Goal: Task Accomplishment & Management: Manage account settings

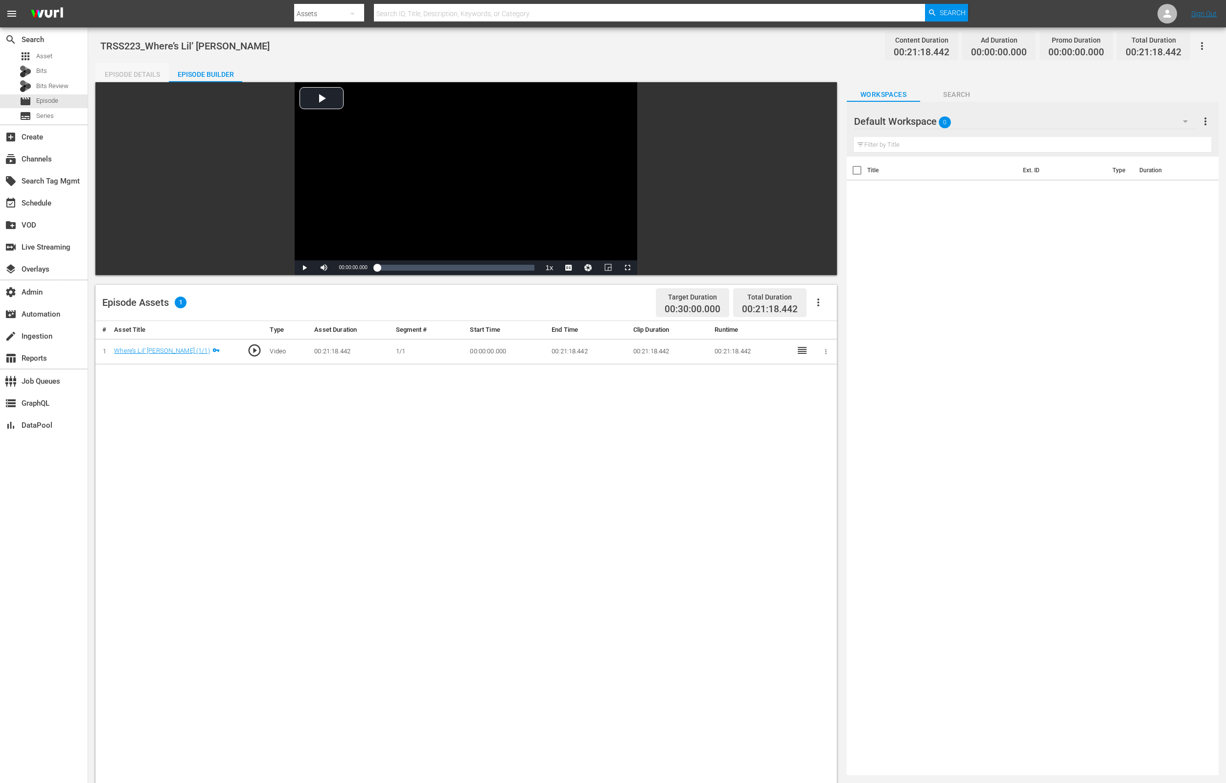
click at [137, 72] on div "Episode Details" at bounding box center [131, 74] width 73 height 23
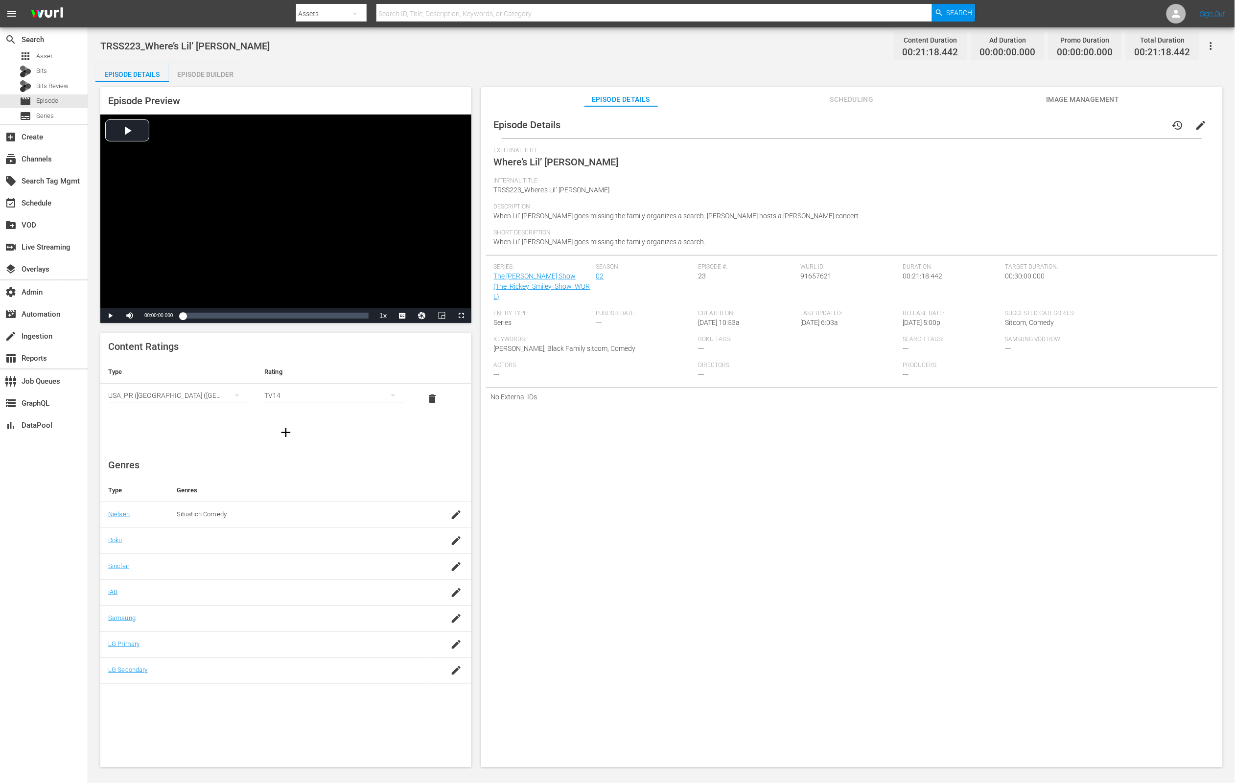
click at [842, 91] on button "Scheduling" at bounding box center [851, 97] width 73 height 20
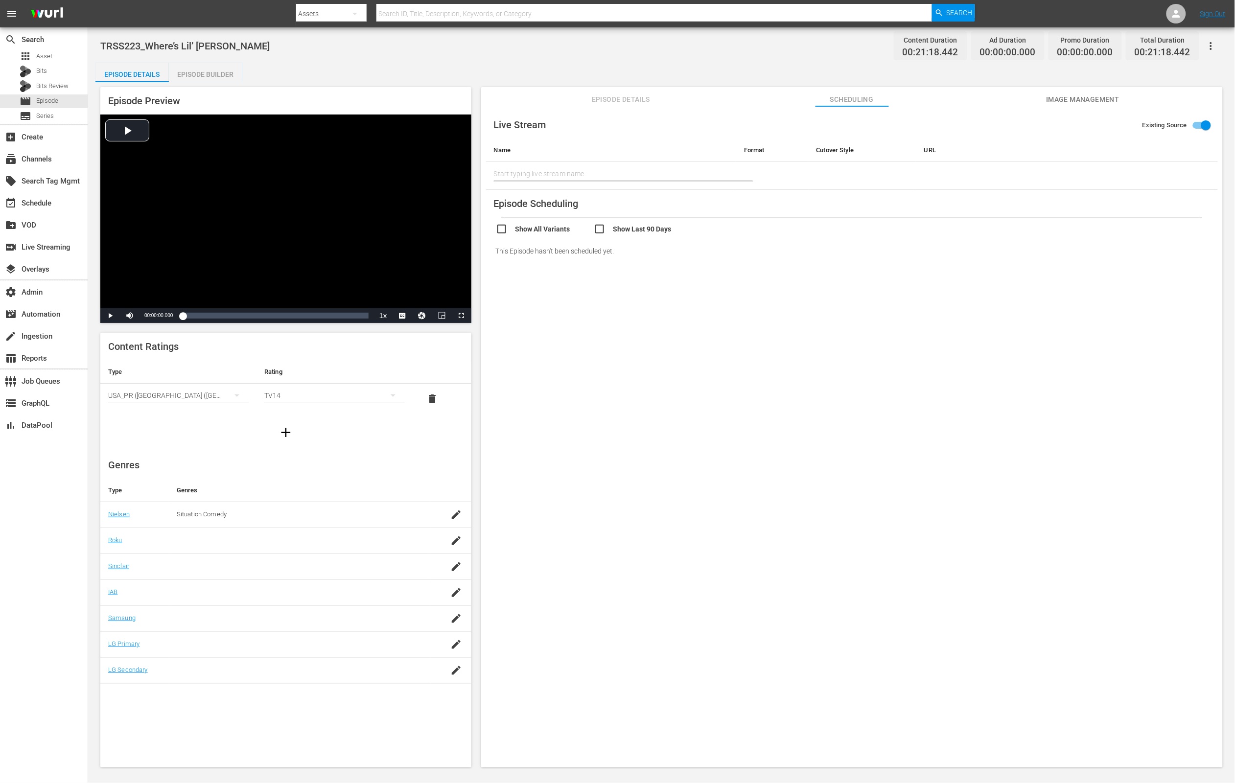
click at [1089, 100] on span "Image Management" at bounding box center [1082, 99] width 73 height 12
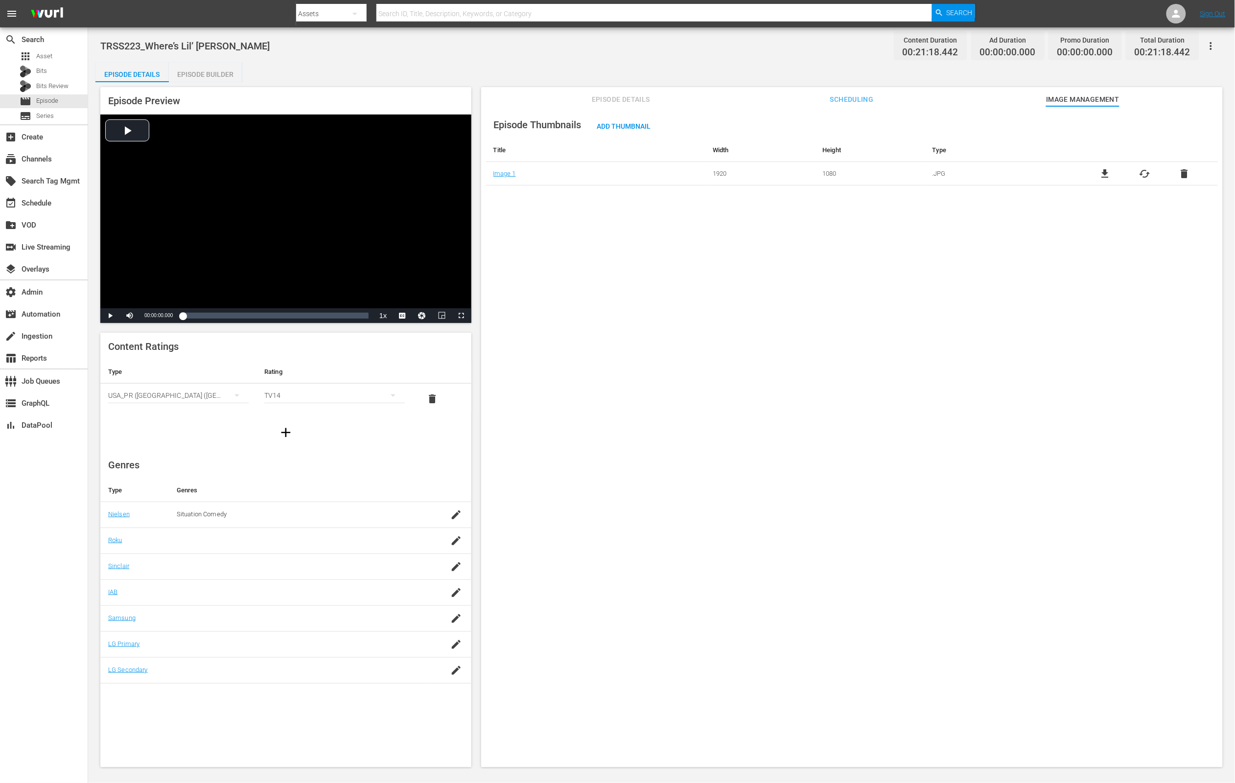
click at [605, 101] on span "Episode Details" at bounding box center [620, 99] width 73 height 12
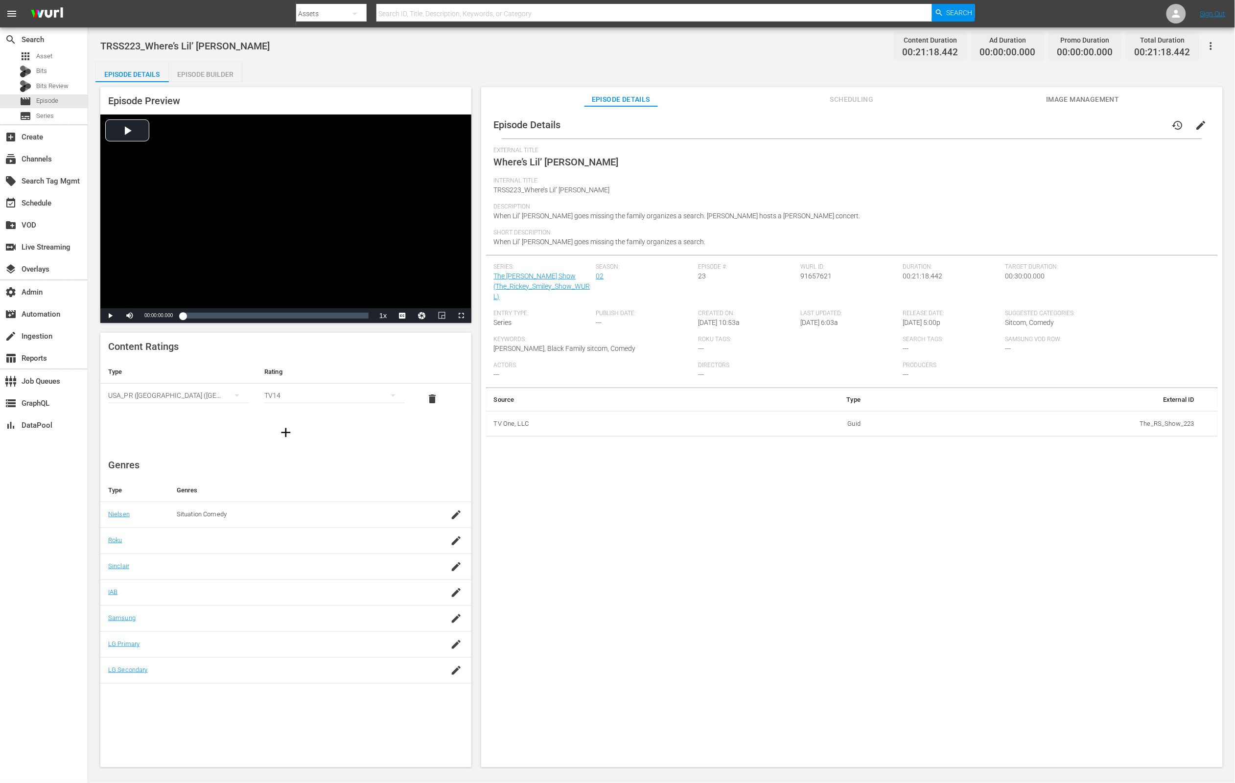
click at [200, 70] on div "Episode Builder" at bounding box center [205, 74] width 73 height 23
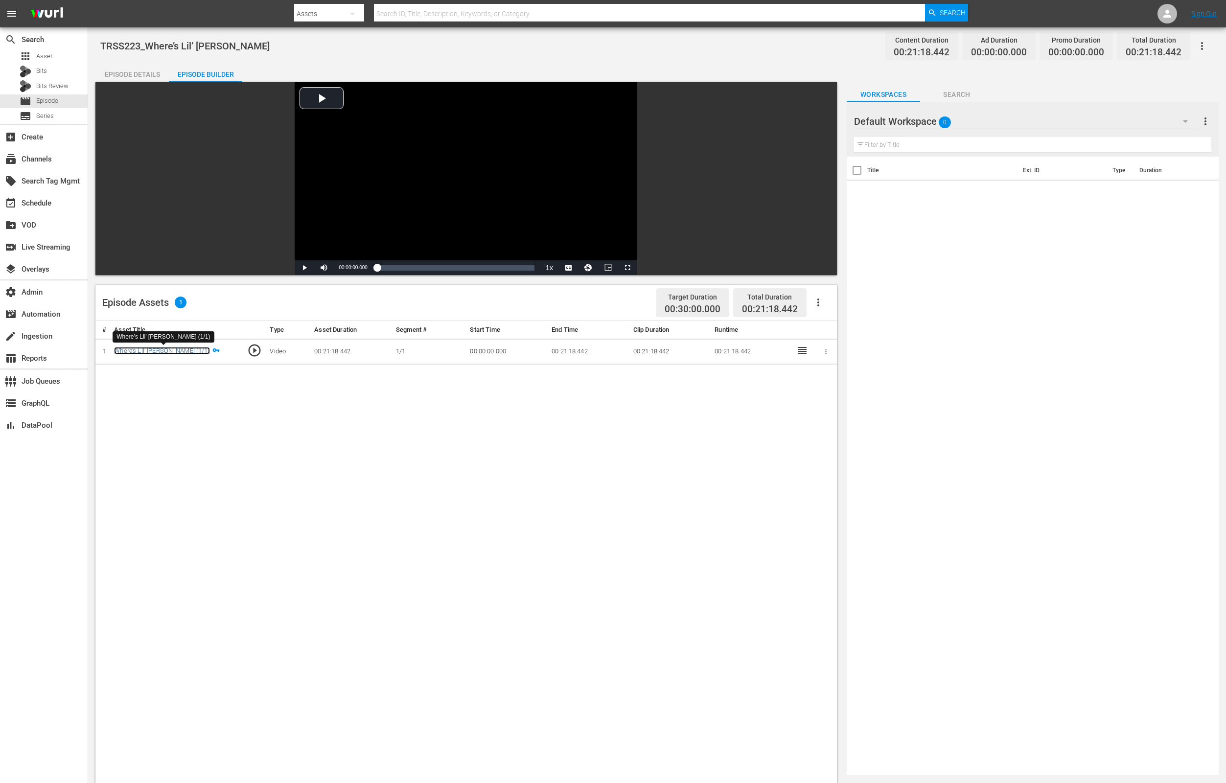
click at [150, 349] on link "Where’s Lil’ [PERSON_NAME] (1/1)" at bounding box center [161, 350] width 95 height 7
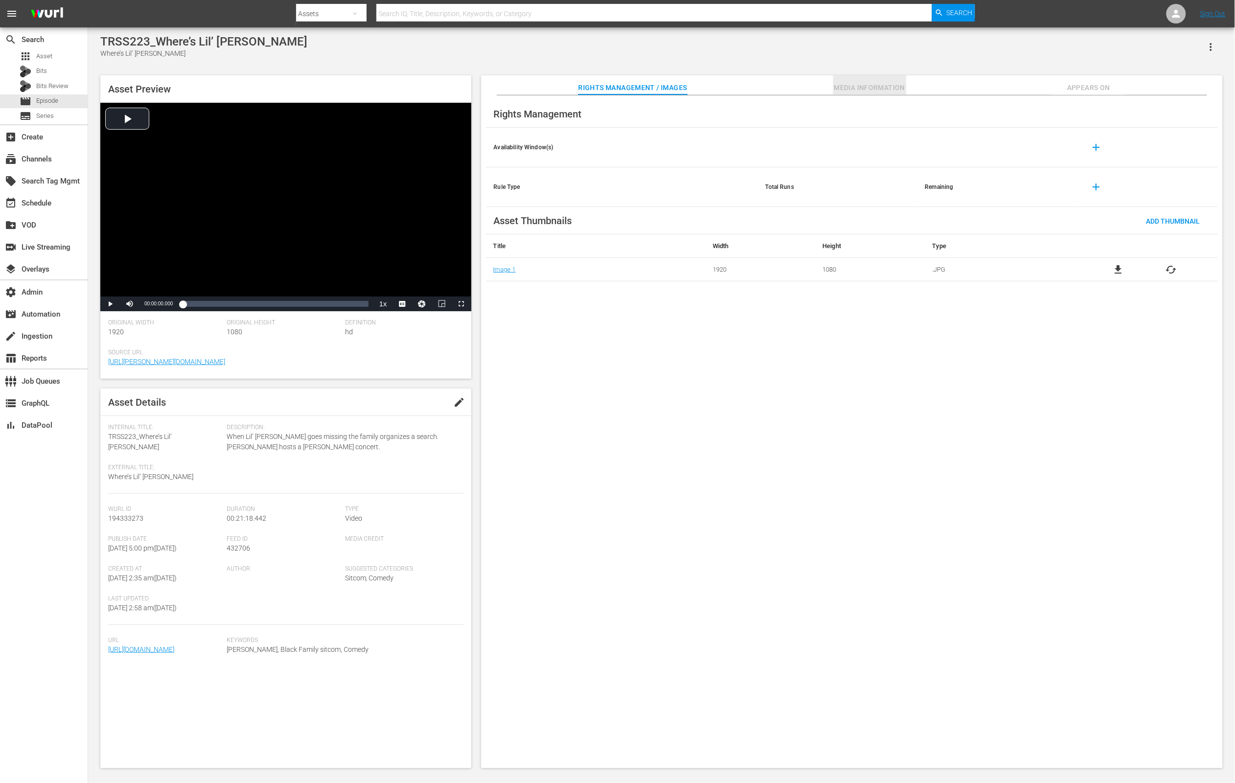
click at [851, 90] on span "Media Information" at bounding box center [869, 88] width 73 height 12
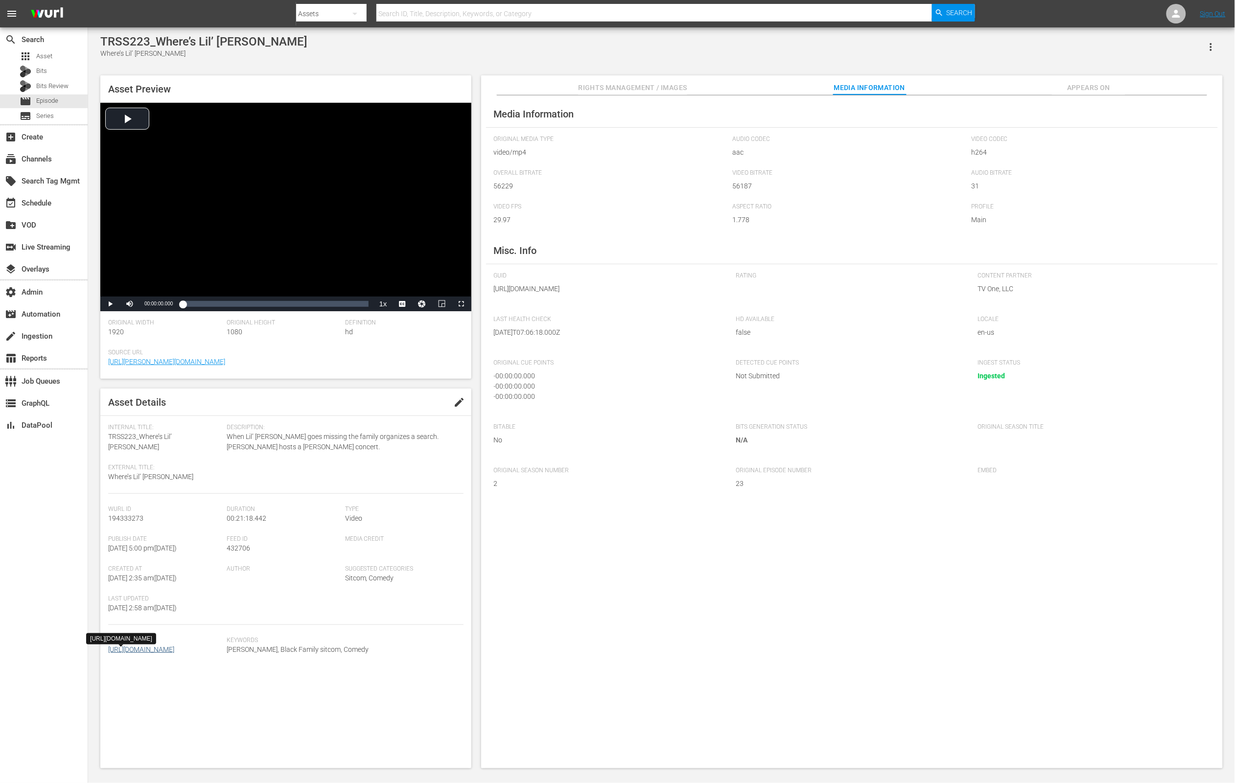
drag, startPoint x: 226, startPoint y: 692, endPoint x: 112, endPoint y: 692, distance: 114.0
click at [112, 667] on div "Url [URL][DOMAIN_NAME] Keywords [PERSON_NAME], Black Family sitcom, Comedy" at bounding box center [285, 652] width 355 height 30
click at [238, 711] on div "Asset Details edit Internal Title: TRSS223_Where’s Lil’ Daryl External Title: W…" at bounding box center [285, 579] width 371 height 380
drag, startPoint x: 209, startPoint y: 691, endPoint x: 156, endPoint y: 710, distance: 56.0
click at [113, 655] on span "[URL][DOMAIN_NAME]" at bounding box center [165, 649] width 114 height 10
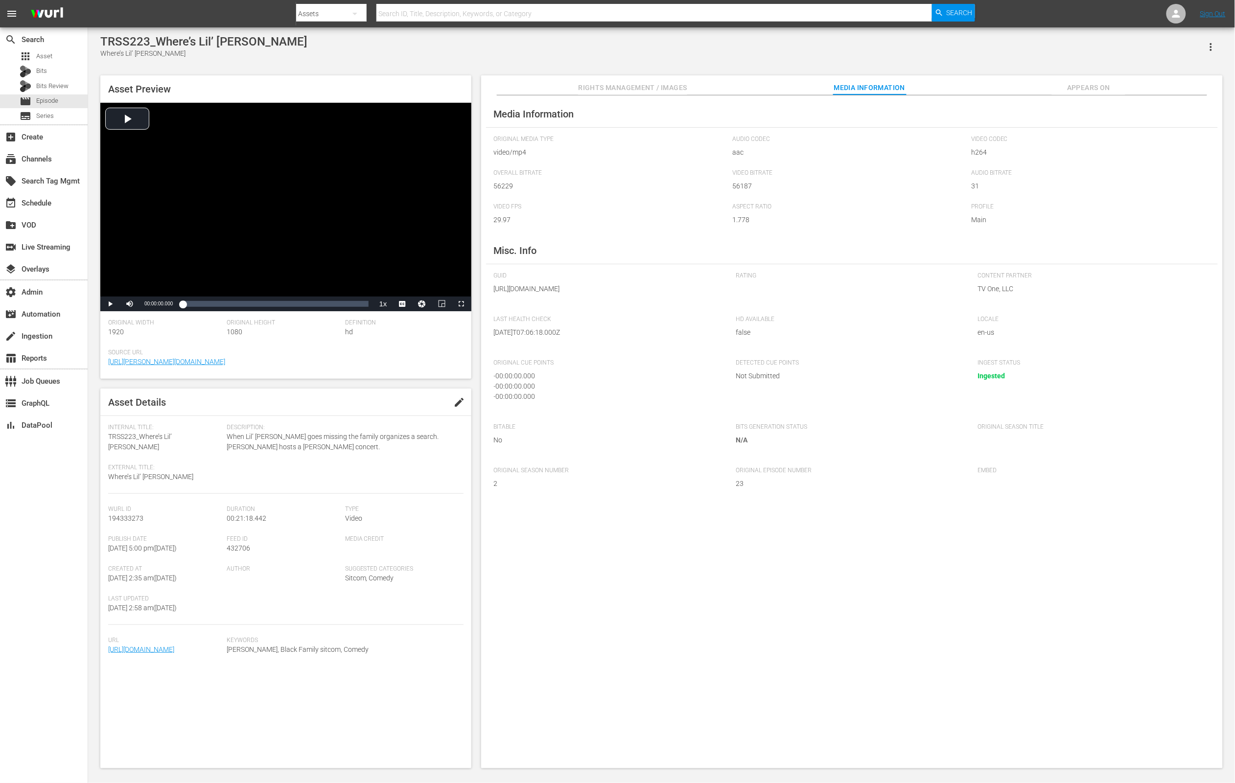
copy link "The_RS_Show_223_WURL.mp4"
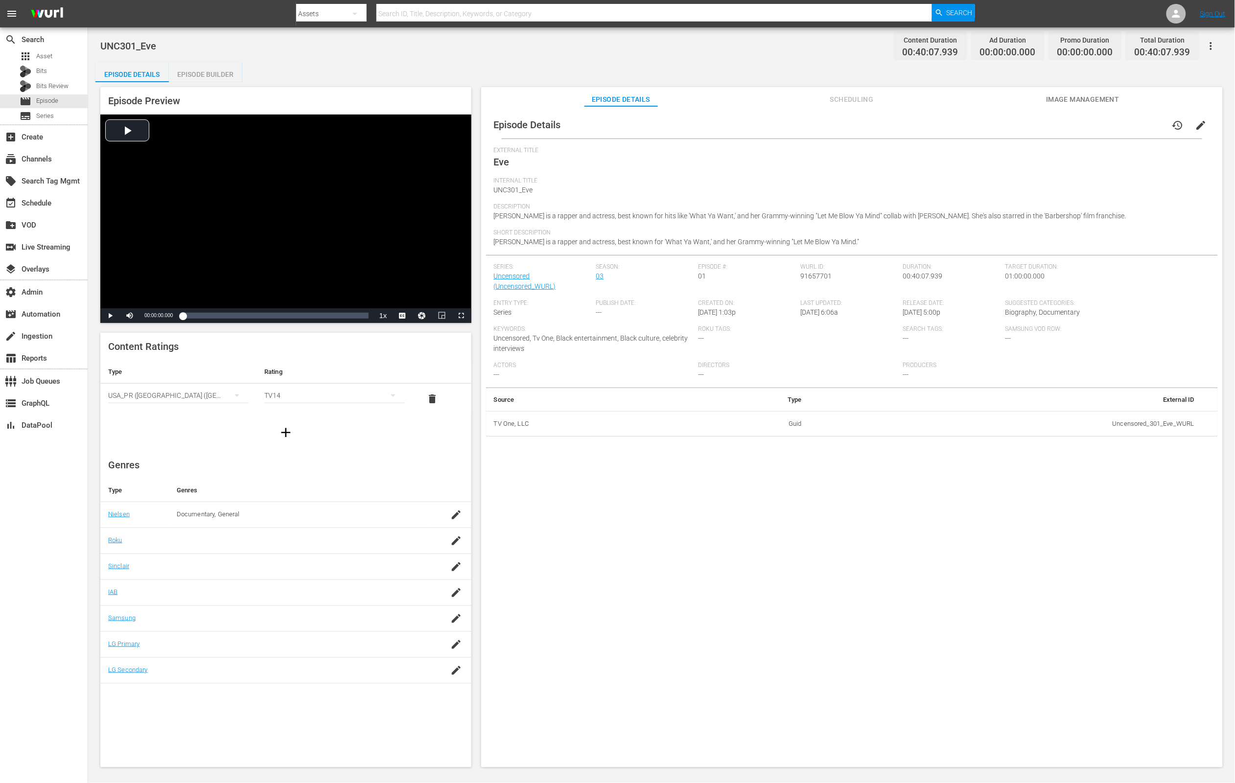
click at [215, 74] on div "Episode Builder" at bounding box center [205, 74] width 73 height 23
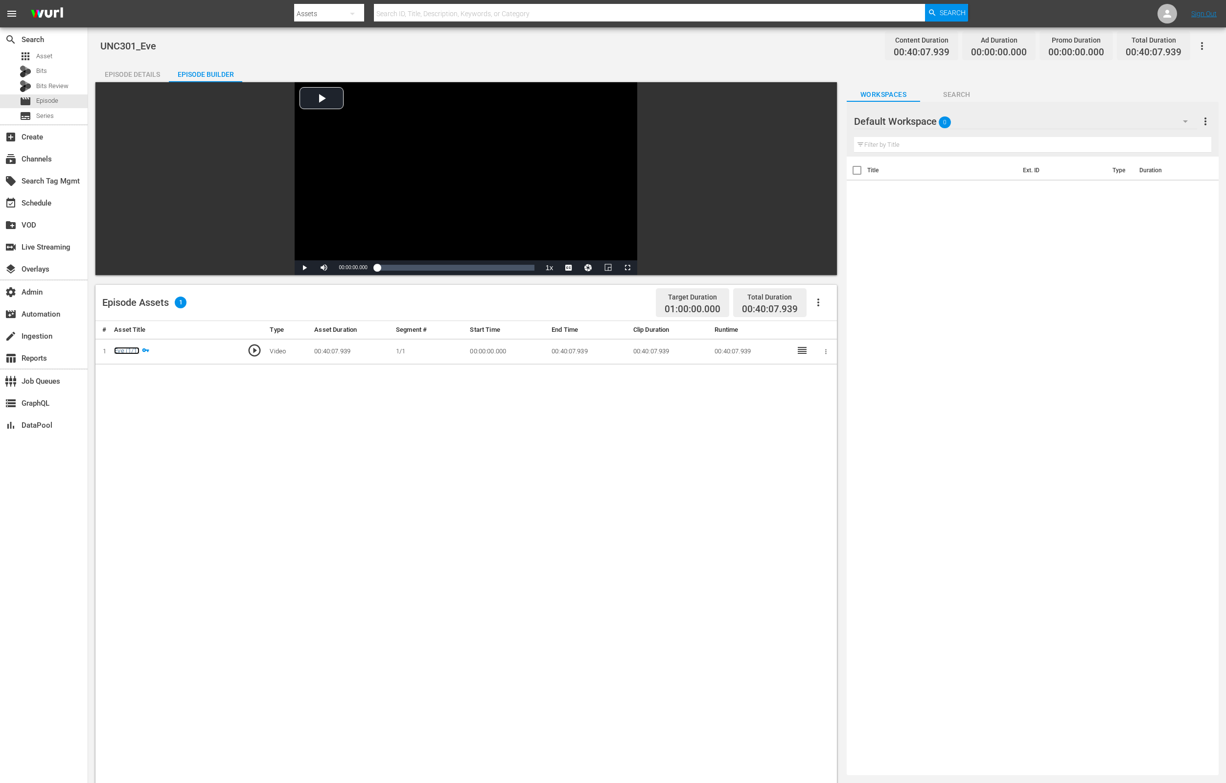
click at [125, 349] on link "Eve (1/1)" at bounding box center [126, 350] width 25 height 7
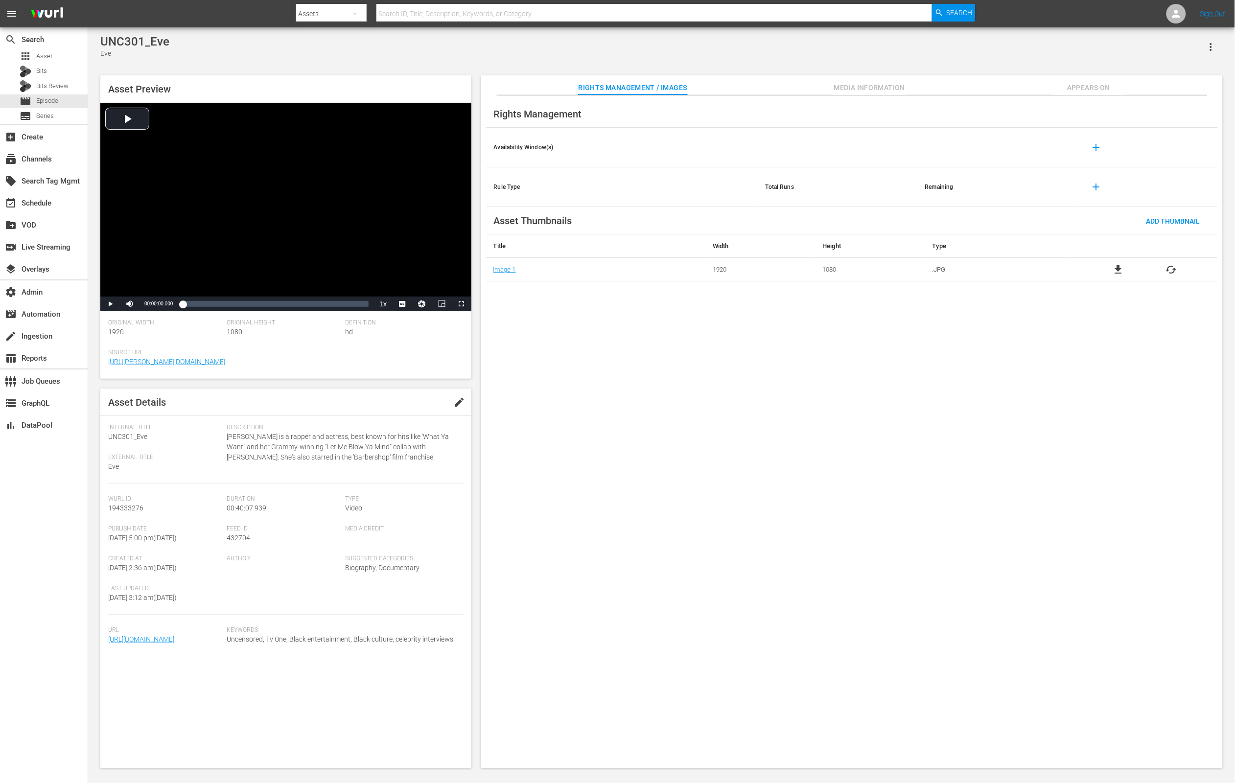
click at [860, 81] on button "Media Information" at bounding box center [869, 85] width 73 height 20
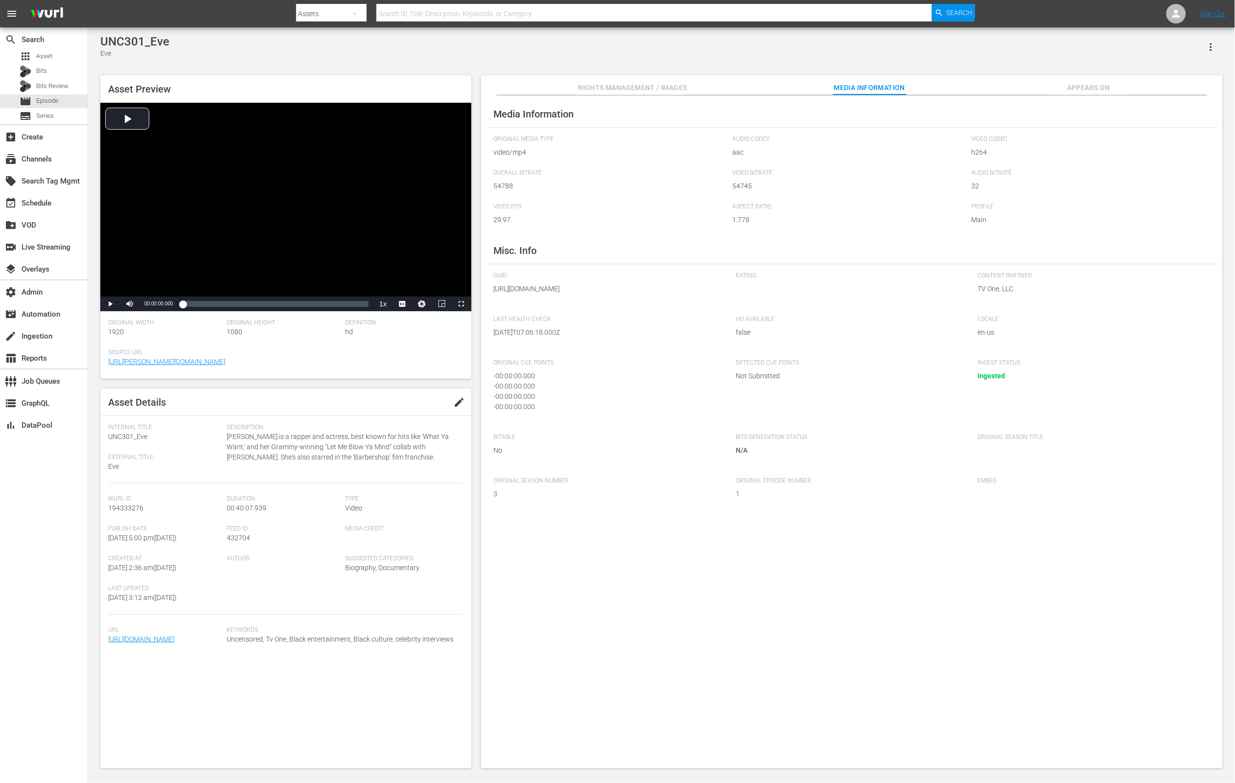
click at [224, 656] on div "Url https://content-partner-mrss-feeds.s3.amazonaws.com/tv_one_llc/Uncensored_3…" at bounding box center [167, 641] width 118 height 30
drag, startPoint x: 199, startPoint y: 689, endPoint x: 109, endPoint y: 693, distance: 90.1
click at [109, 656] on div "Url https://content-partner-mrss-feeds.s3.amazonaws.com/tv_one_llc/Uncensored_3…" at bounding box center [285, 641] width 355 height 30
click at [223, 656] on div "Url https://content-partner-mrss-feeds.s3.amazonaws.com/tv_one_llc/Uncensored_3…" at bounding box center [167, 641] width 118 height 30
drag, startPoint x: 216, startPoint y: 691, endPoint x: 113, endPoint y: 693, distance: 103.8
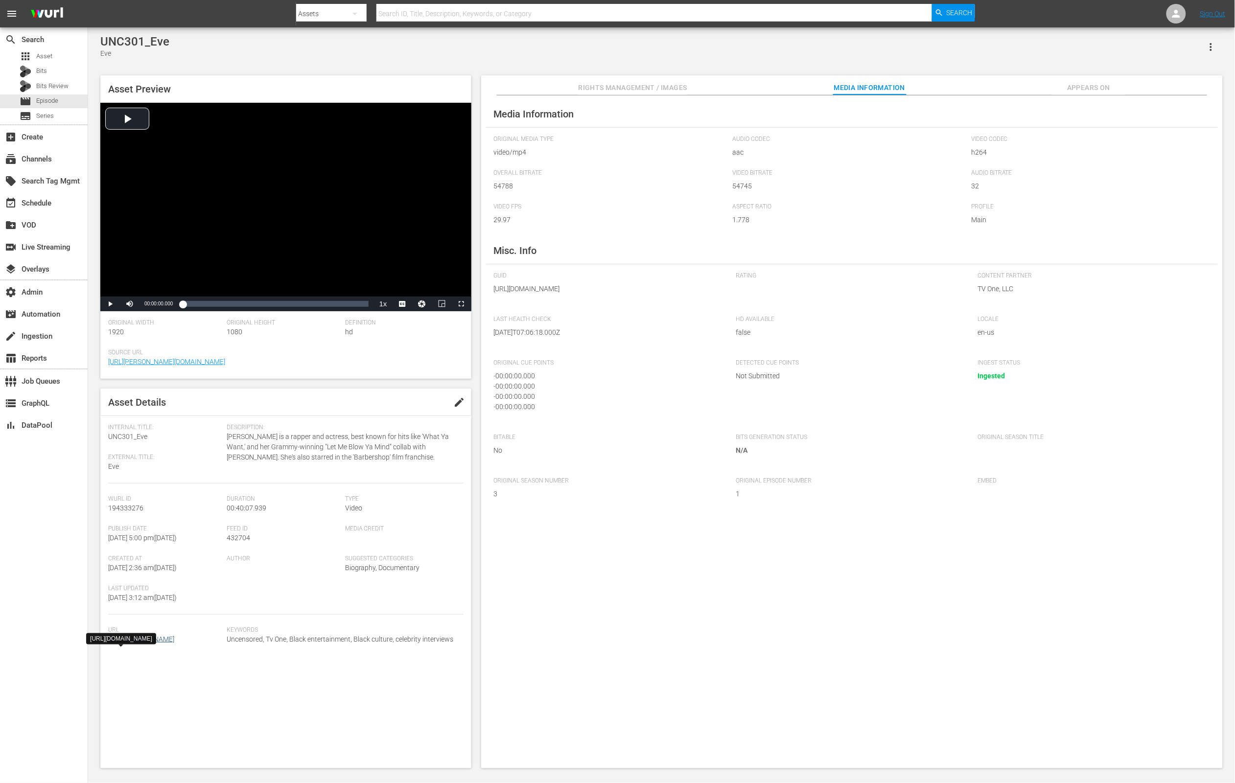
click at [113, 644] on span "https://content-partner-mrss-feeds.s3.amazonaws.com/tv_one_llc/Uncensored_301_E…" at bounding box center [165, 639] width 114 height 10
copy link "Uncensored_301_Eve_WURL.mp4"
click at [666, 85] on span "Rights Management / Images" at bounding box center [632, 88] width 109 height 12
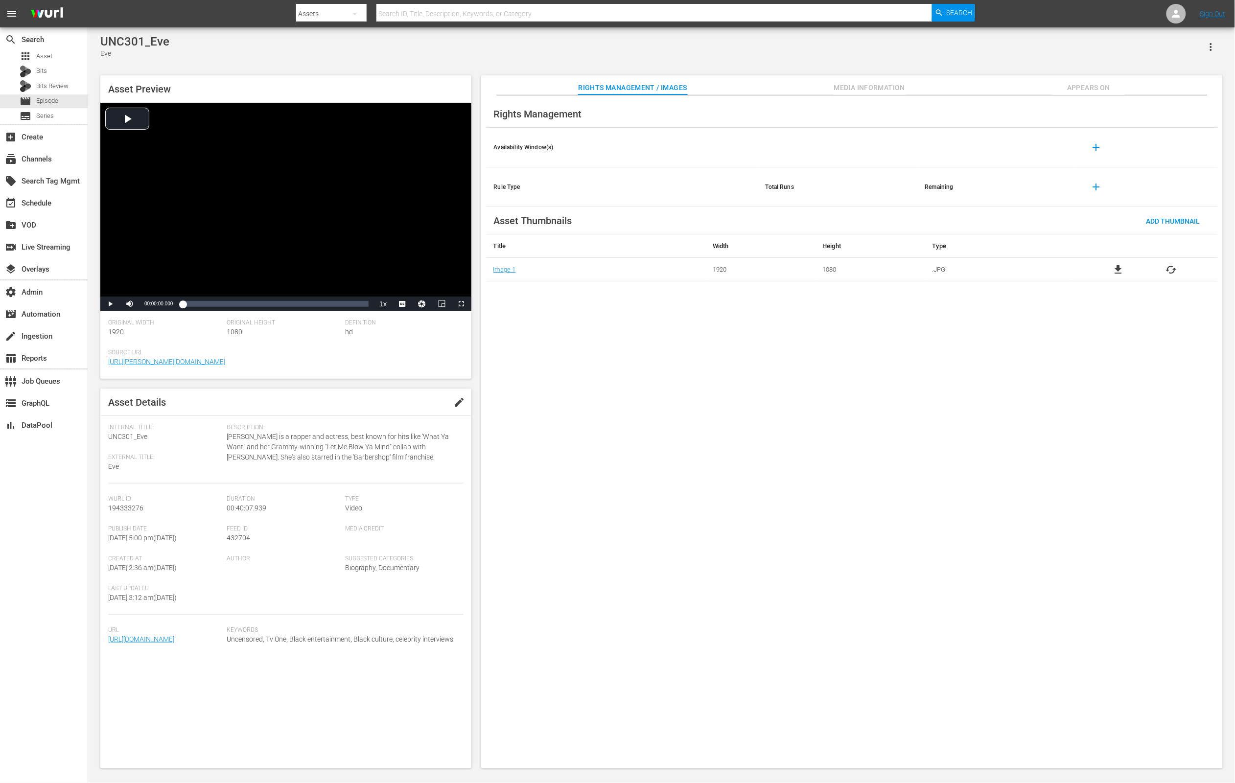
click at [135, 512] on div "Wurl Id 194333276" at bounding box center [167, 510] width 118 height 30
click at [135, 511] on span "194333276" at bounding box center [125, 508] width 35 height 8
click at [874, 88] on span "Media Information" at bounding box center [869, 88] width 73 height 12
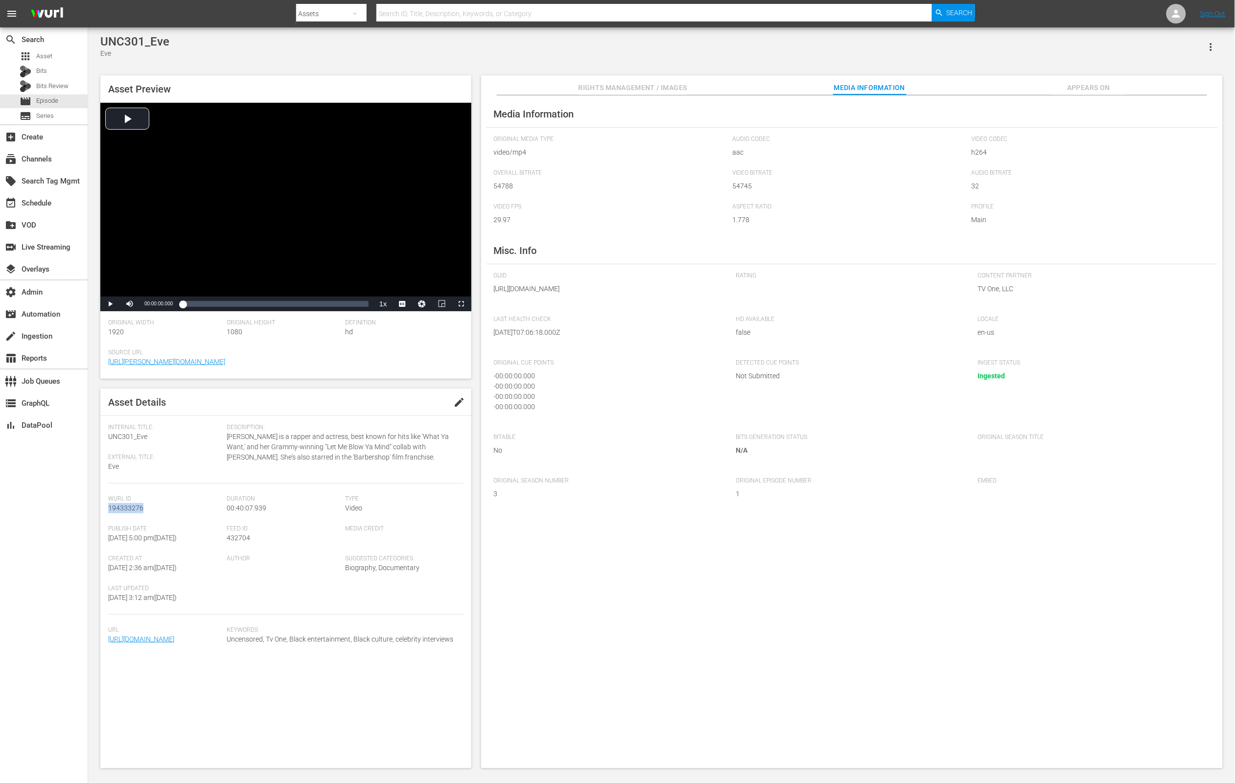
click at [1089, 84] on span "Appears On" at bounding box center [1088, 88] width 73 height 12
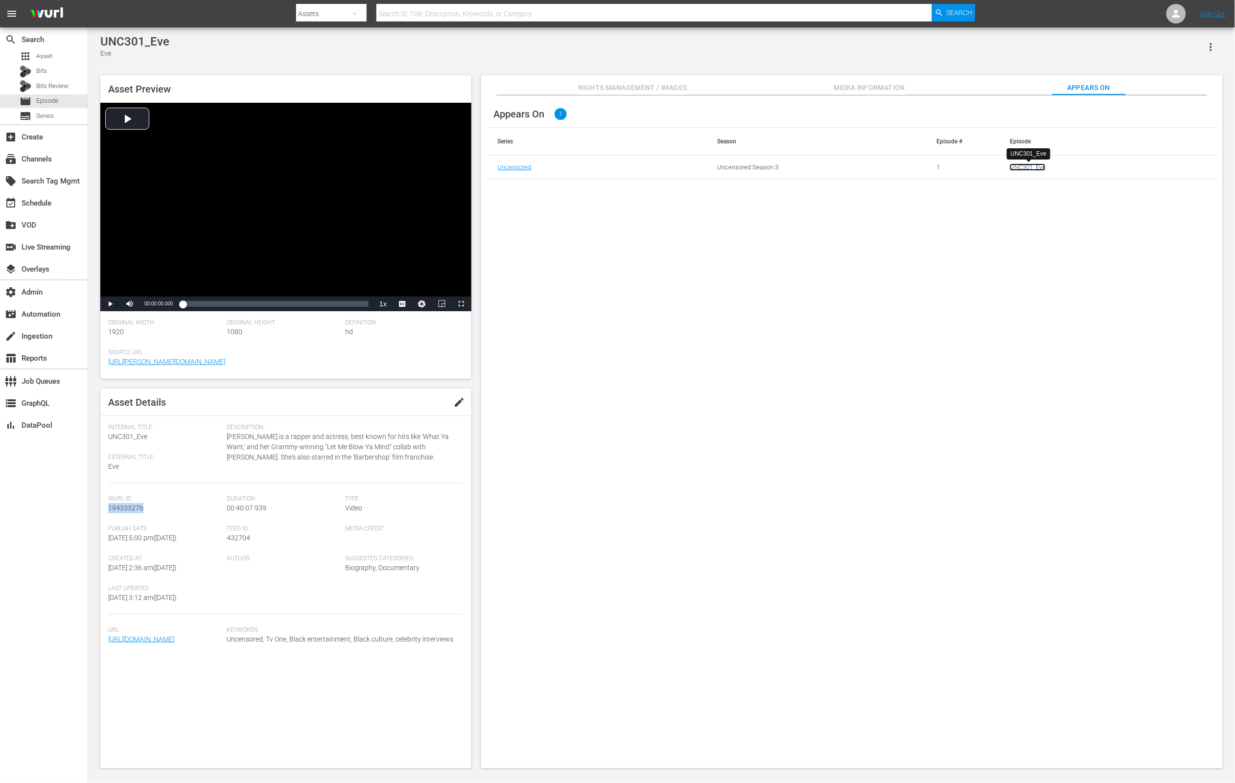
click at [1032, 163] on link "UNC301_Eve" at bounding box center [1028, 166] width 36 height 7
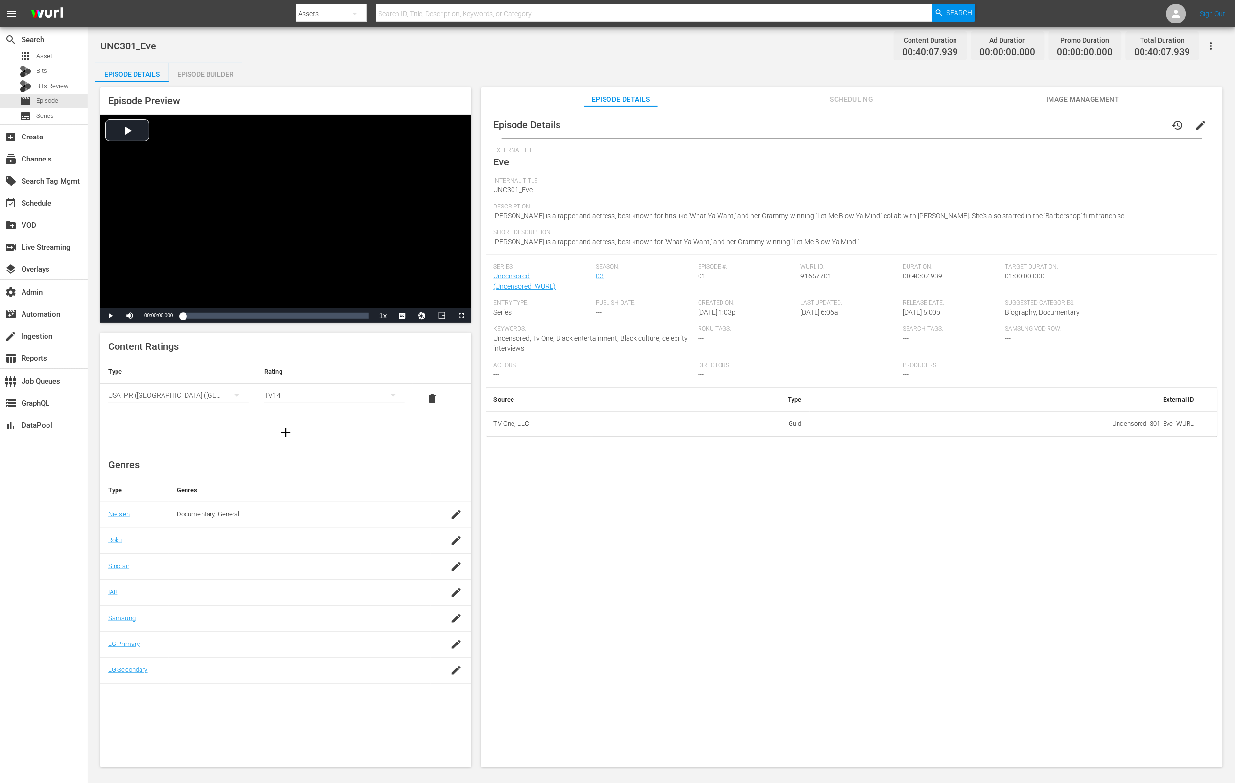
click at [806, 275] on span "91657701" at bounding box center [816, 276] width 31 height 8
copy span "91657701"
click at [52, 68] on div "Bits" at bounding box center [44, 72] width 88 height 14
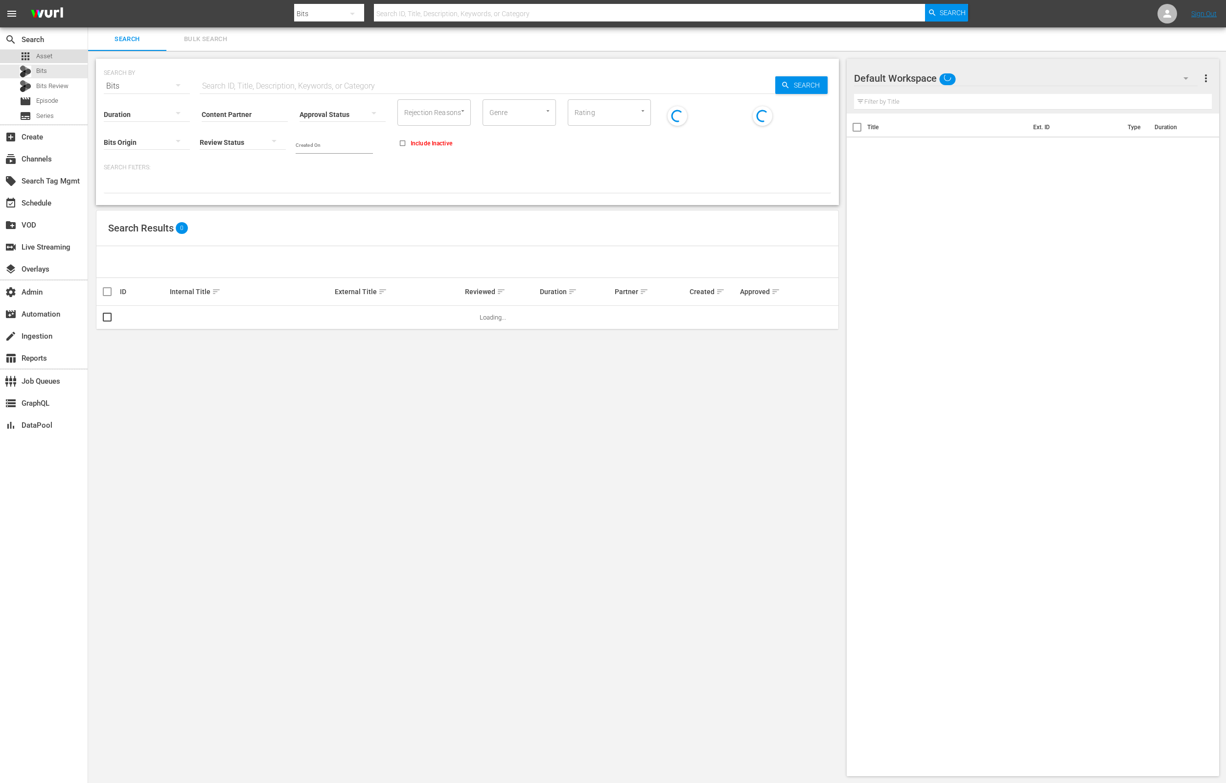
click at [55, 52] on div "apps Asset" at bounding box center [44, 56] width 88 height 14
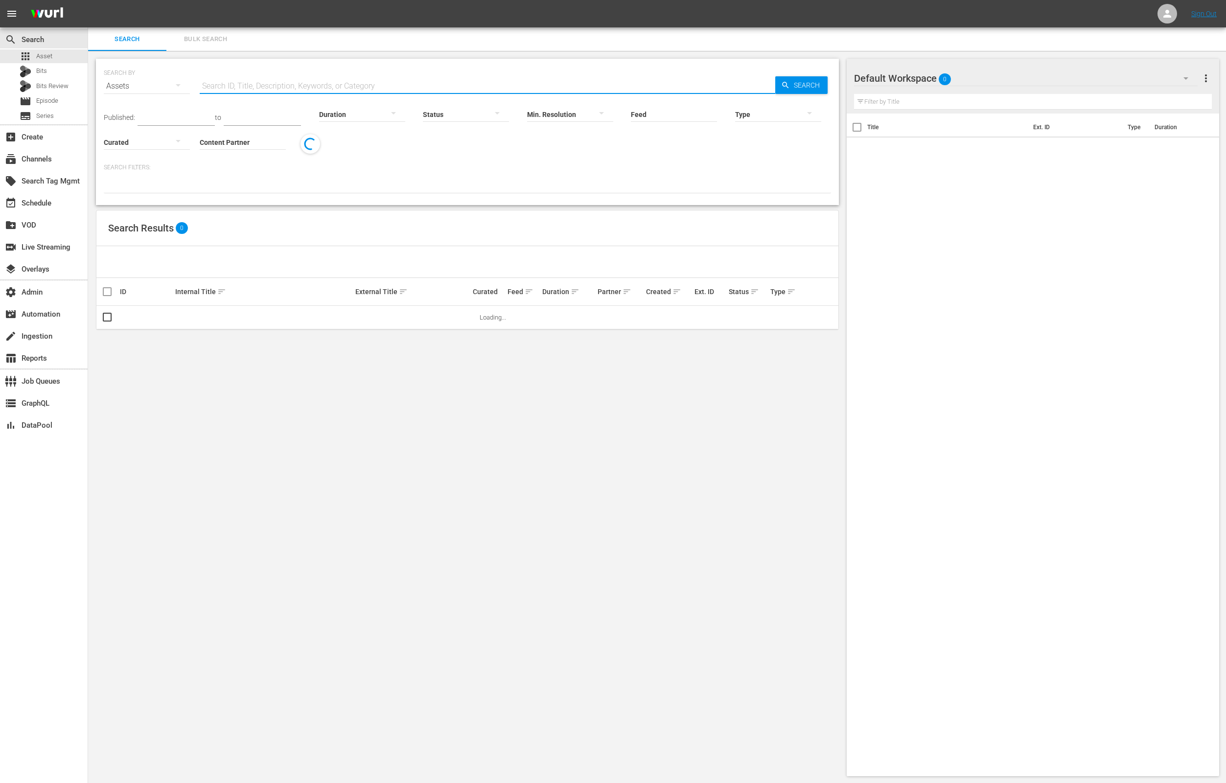
click at [273, 77] on input "text" at bounding box center [487, 85] width 575 height 23
paste input "91657701"
type input "91657701"
click at [55, 102] on span "Episode" at bounding box center [47, 101] width 22 height 10
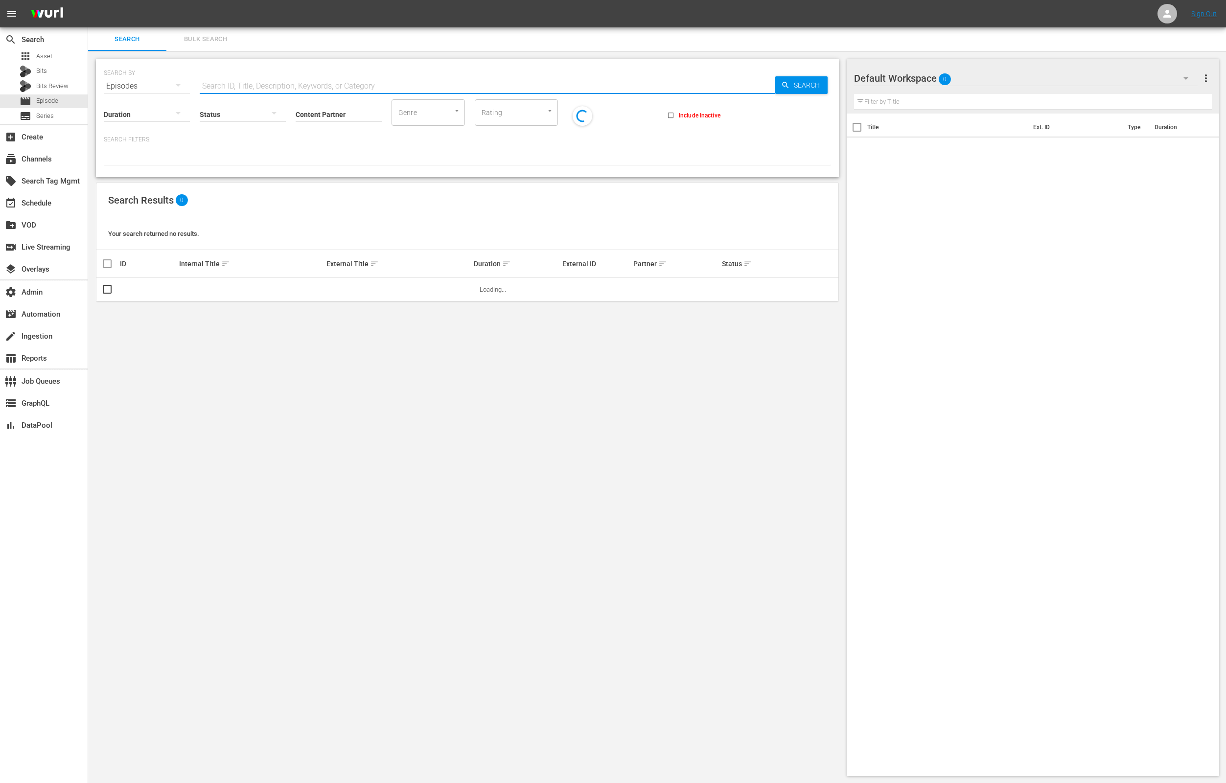
click at [238, 83] on input "text" at bounding box center [487, 85] width 575 height 23
paste input "91657701"
type input "91657701"
click at [106, 292] on input "checkbox" at bounding box center [107, 292] width 12 height 12
checkbox input "true"
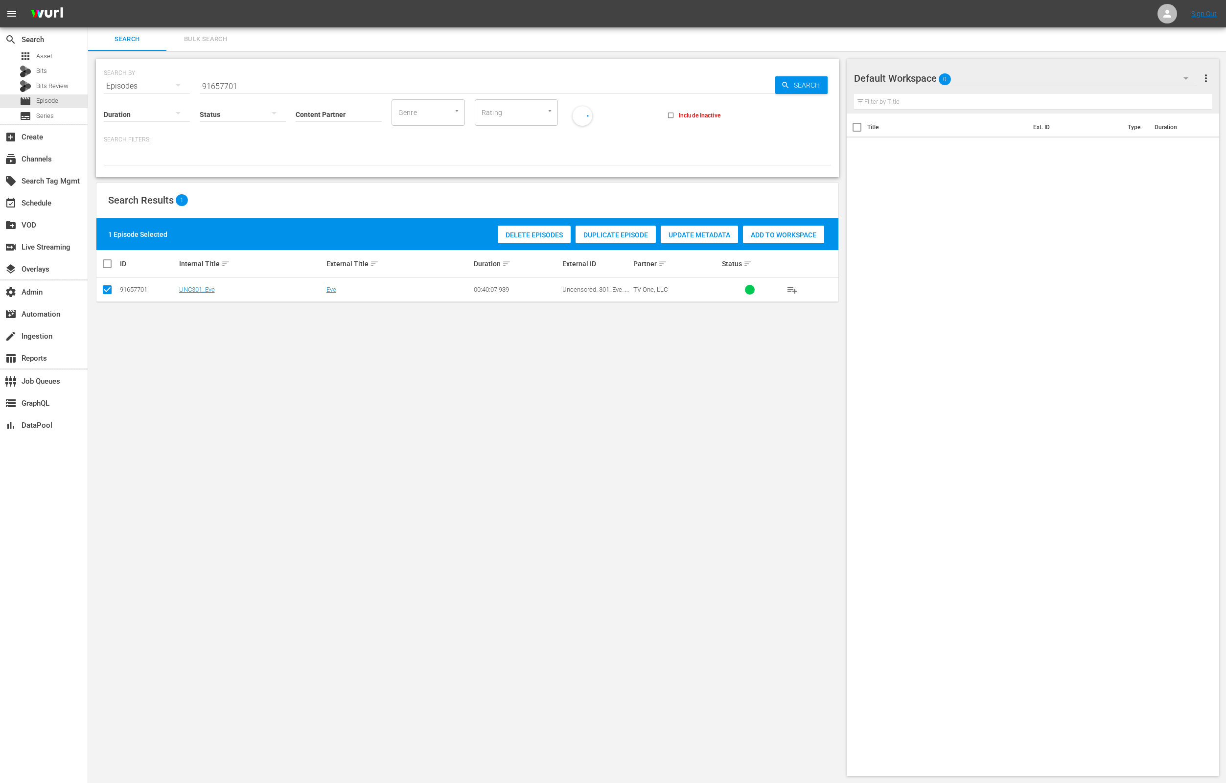
click at [698, 237] on span "Update Metadata" at bounding box center [699, 235] width 77 height 8
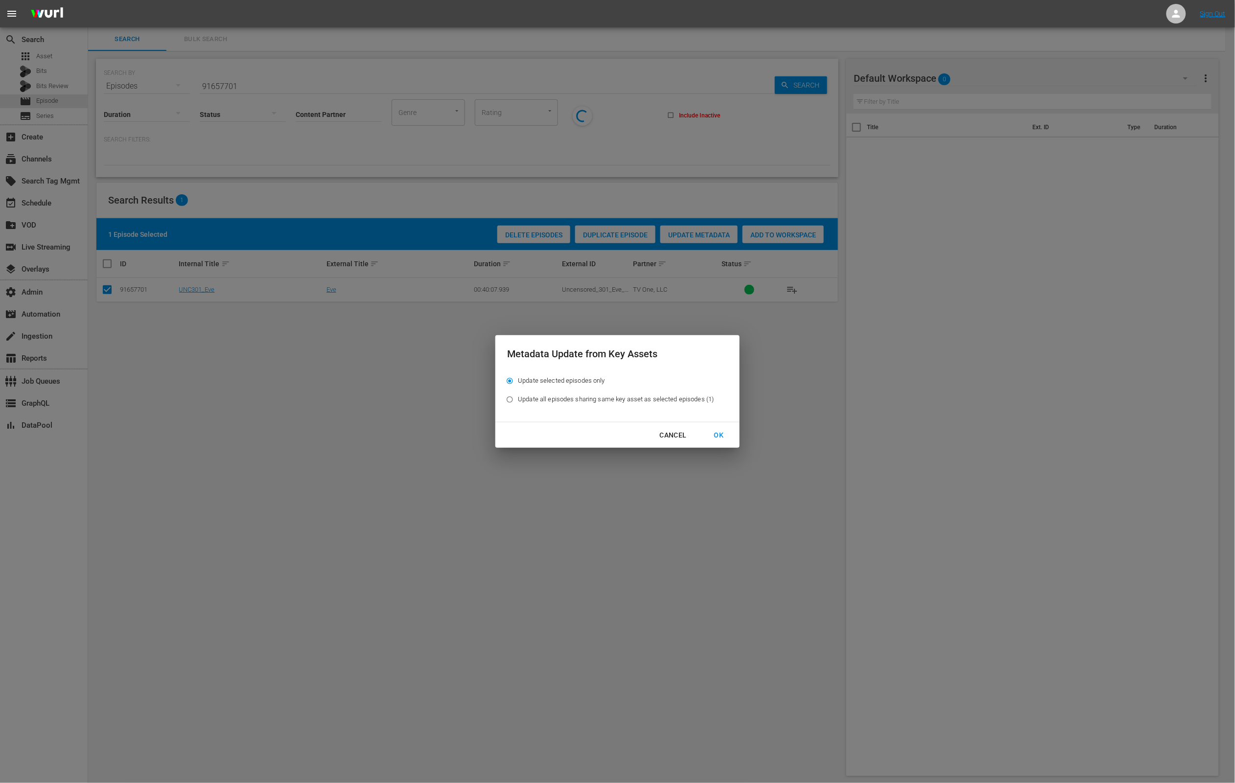
click at [719, 434] on div "OK" at bounding box center [718, 435] width 25 height 12
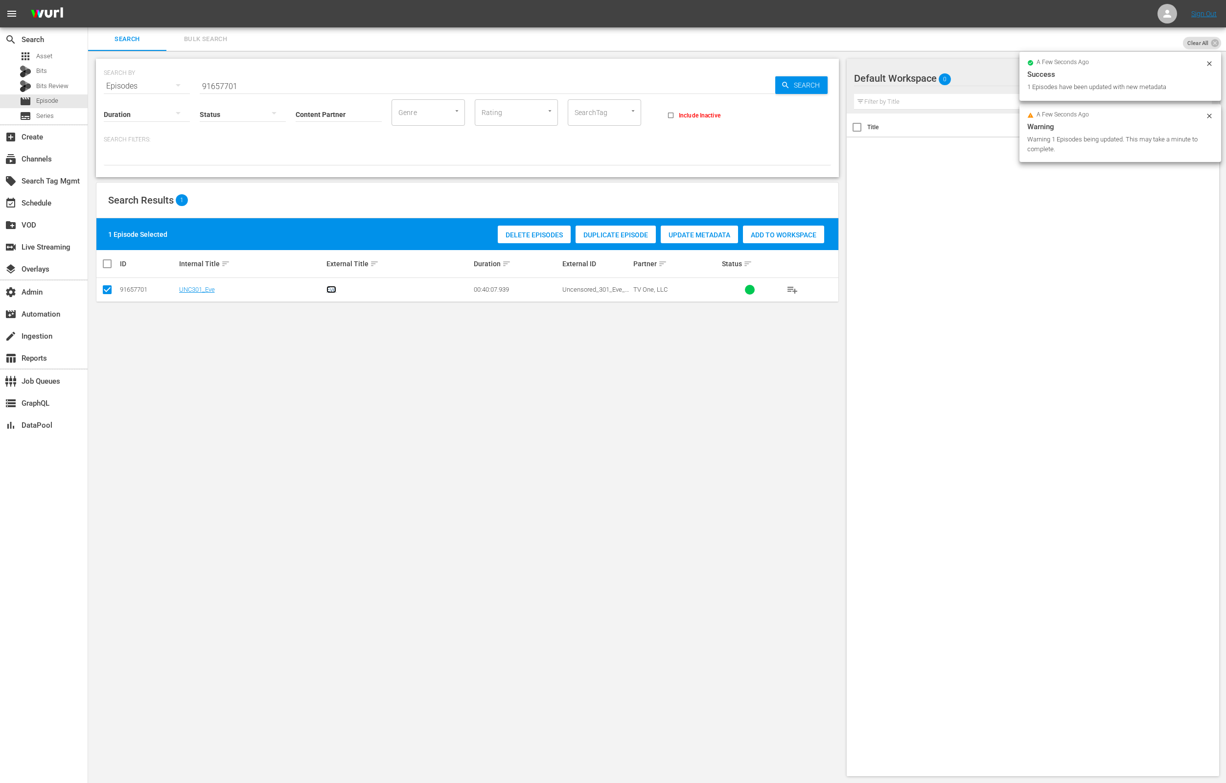
click at [331, 290] on link "Eve" at bounding box center [331, 289] width 10 height 7
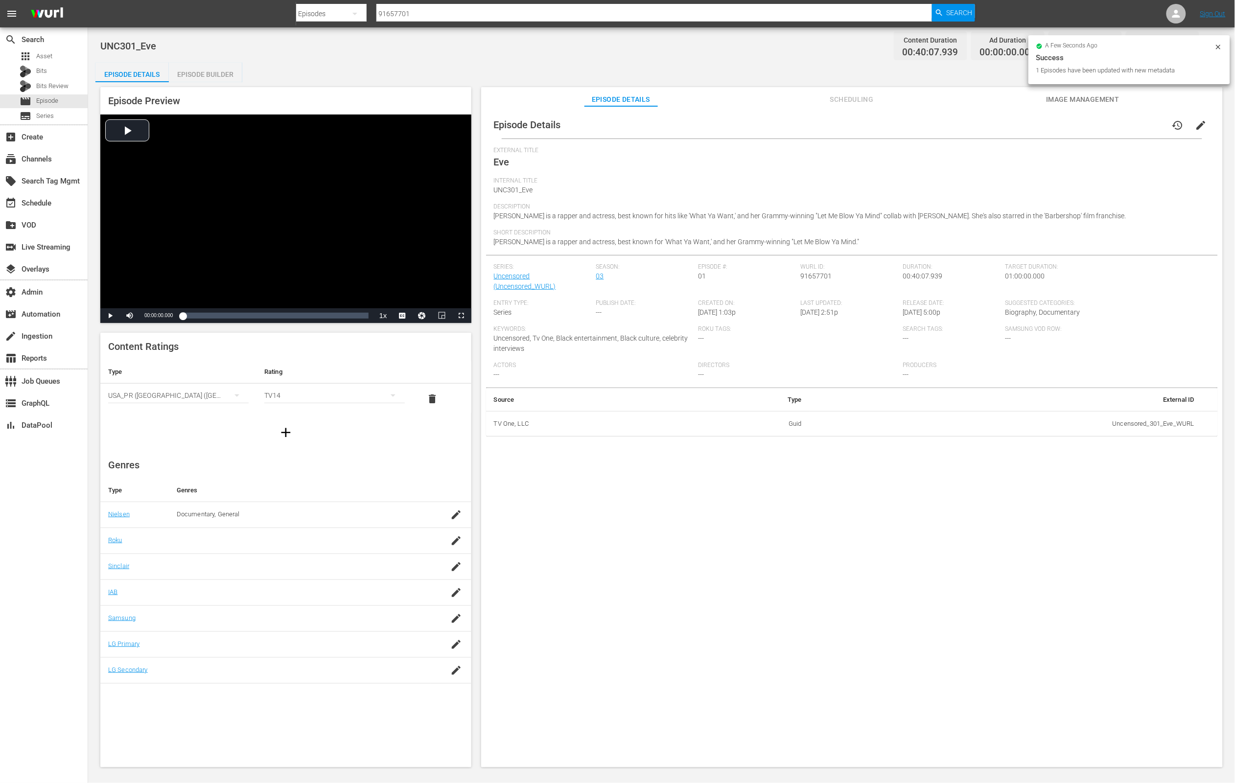
click at [836, 102] on span "Scheduling" at bounding box center [851, 99] width 73 height 12
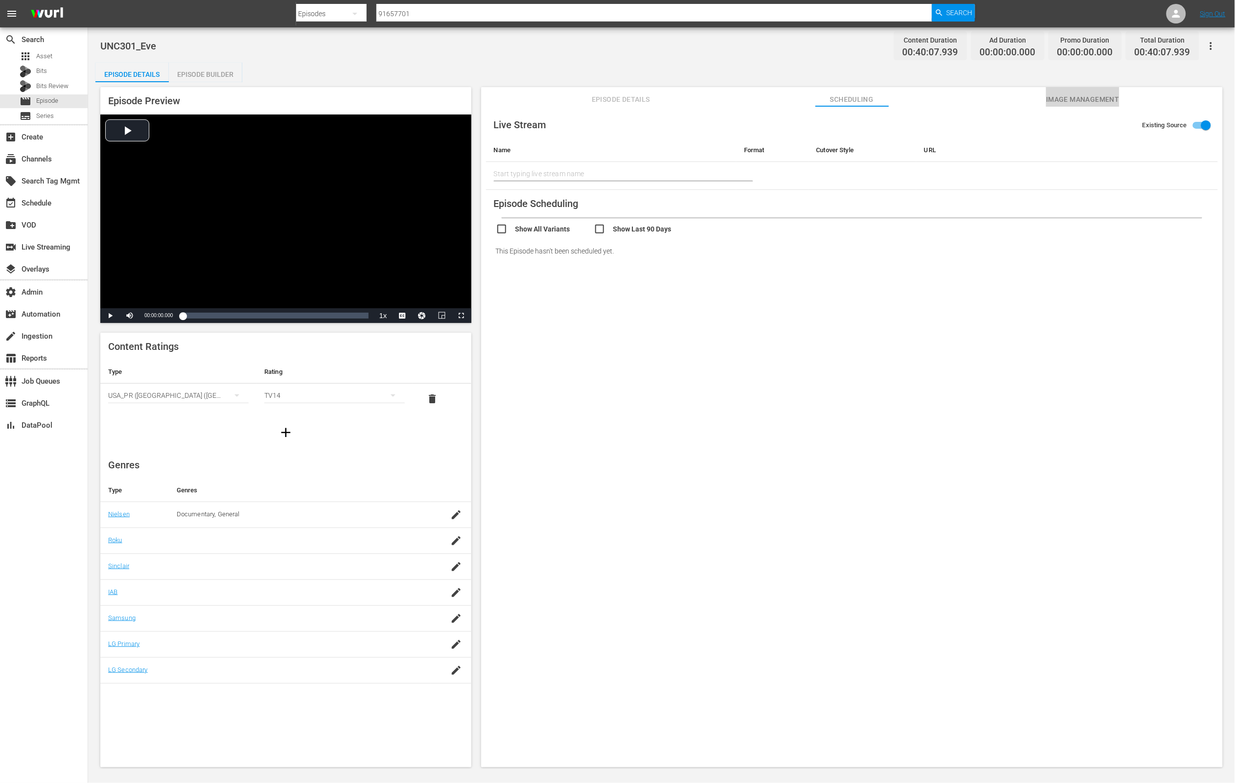
drag, startPoint x: 1074, startPoint y: 104, endPoint x: 1027, endPoint y: 102, distance: 46.5
click at [1074, 104] on span "Image Management" at bounding box center [1082, 99] width 73 height 12
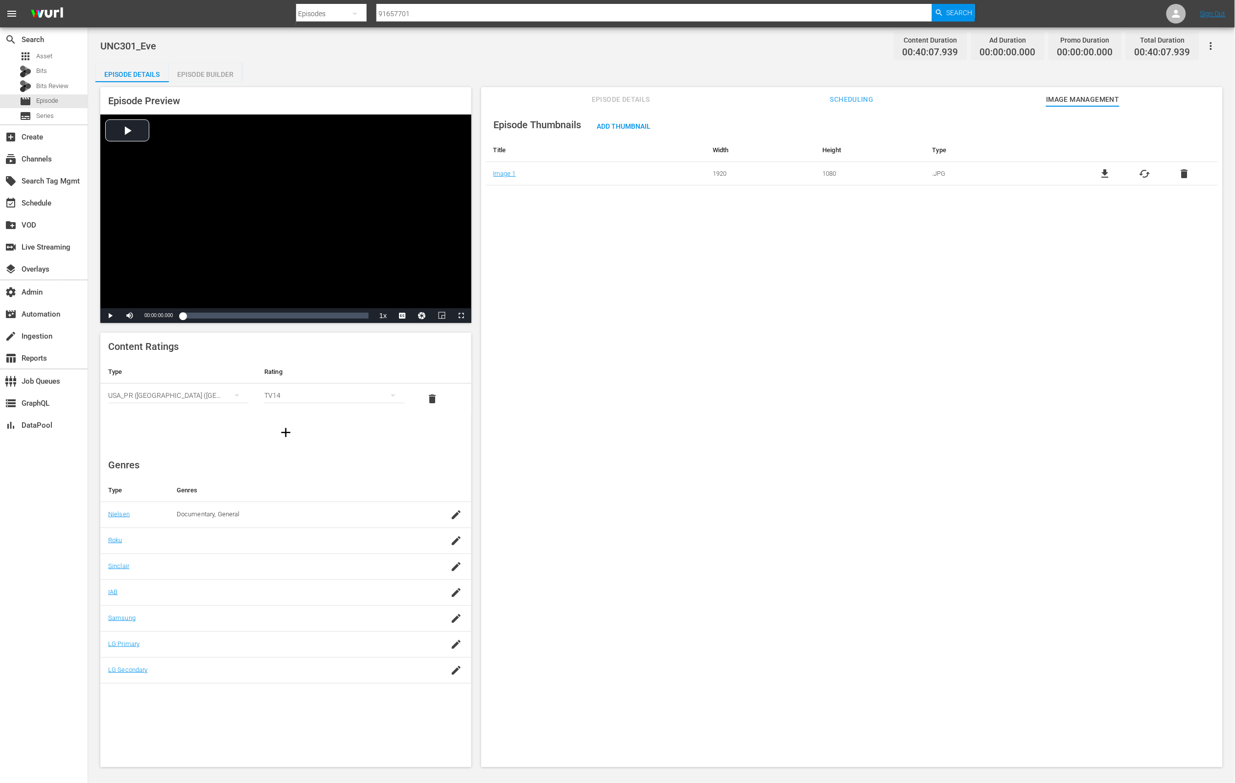
click at [205, 70] on div "Episode Builder" at bounding box center [205, 74] width 73 height 23
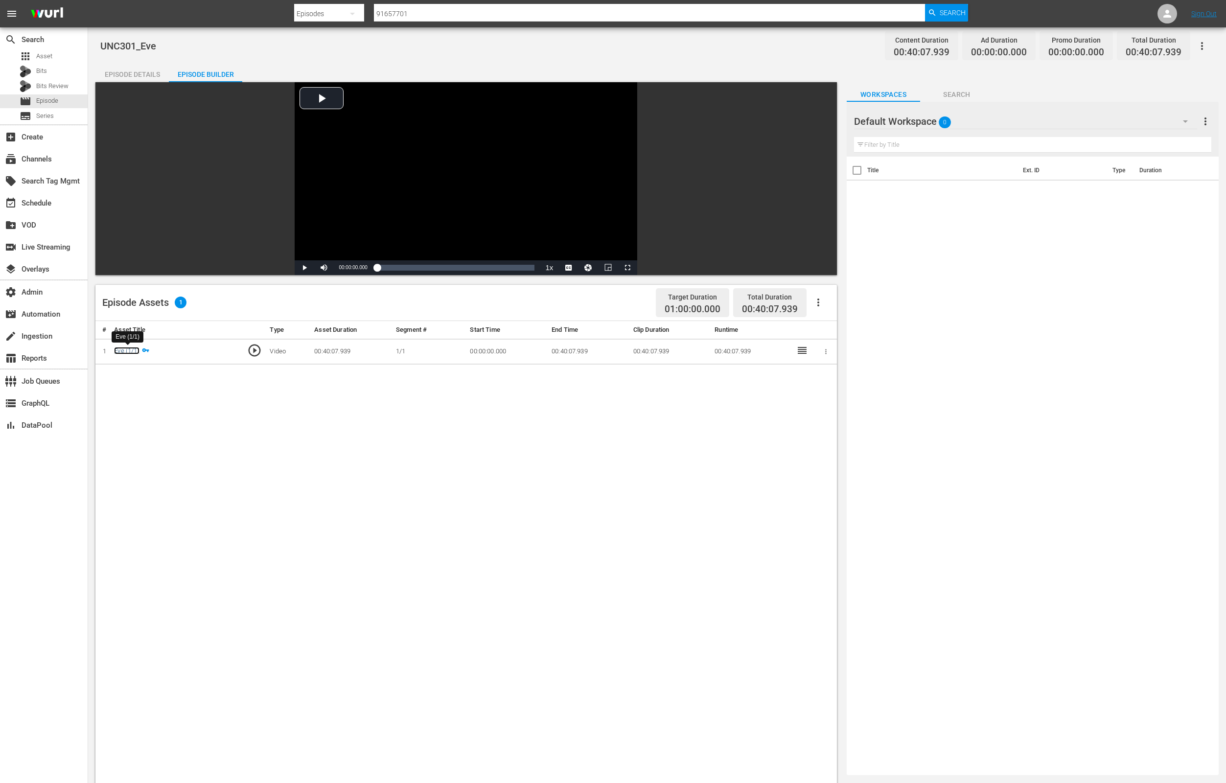
click at [124, 349] on link "Eve (1/1)" at bounding box center [126, 350] width 25 height 7
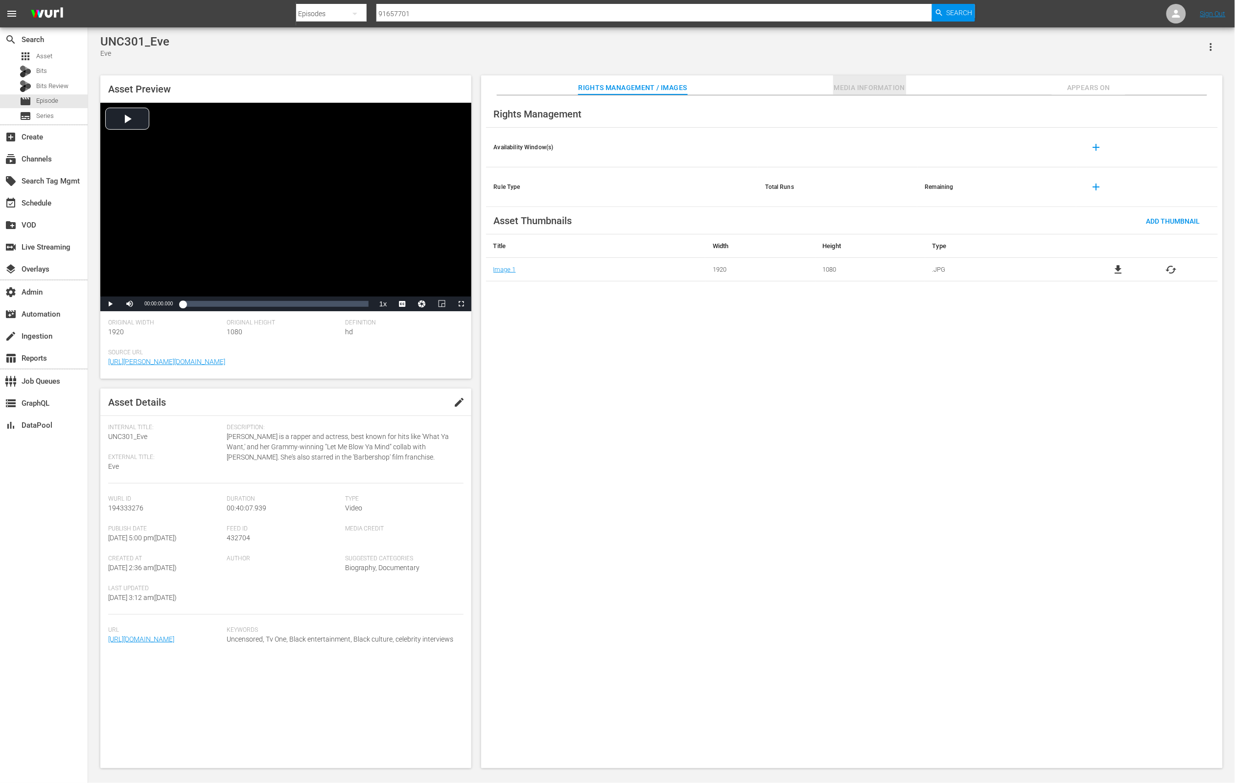
click at [872, 84] on span "Media Information" at bounding box center [869, 88] width 73 height 12
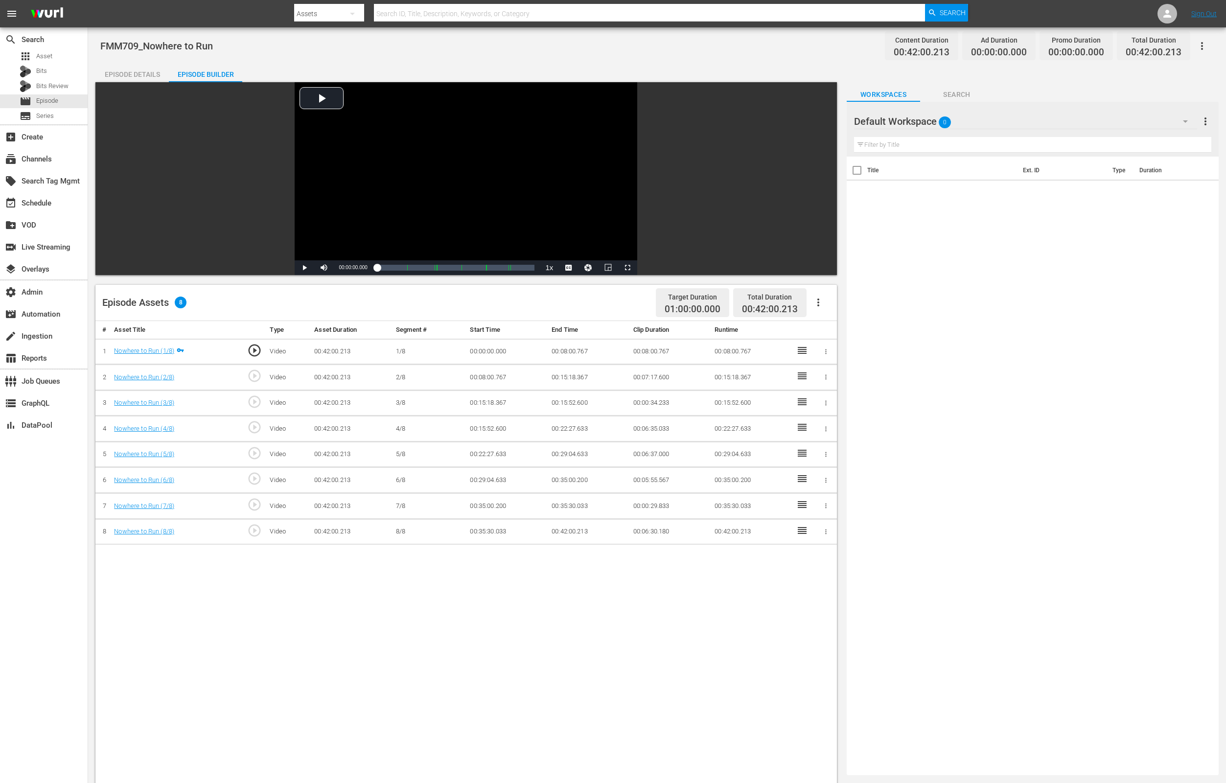
click at [153, 72] on div "Episode Details" at bounding box center [131, 74] width 73 height 23
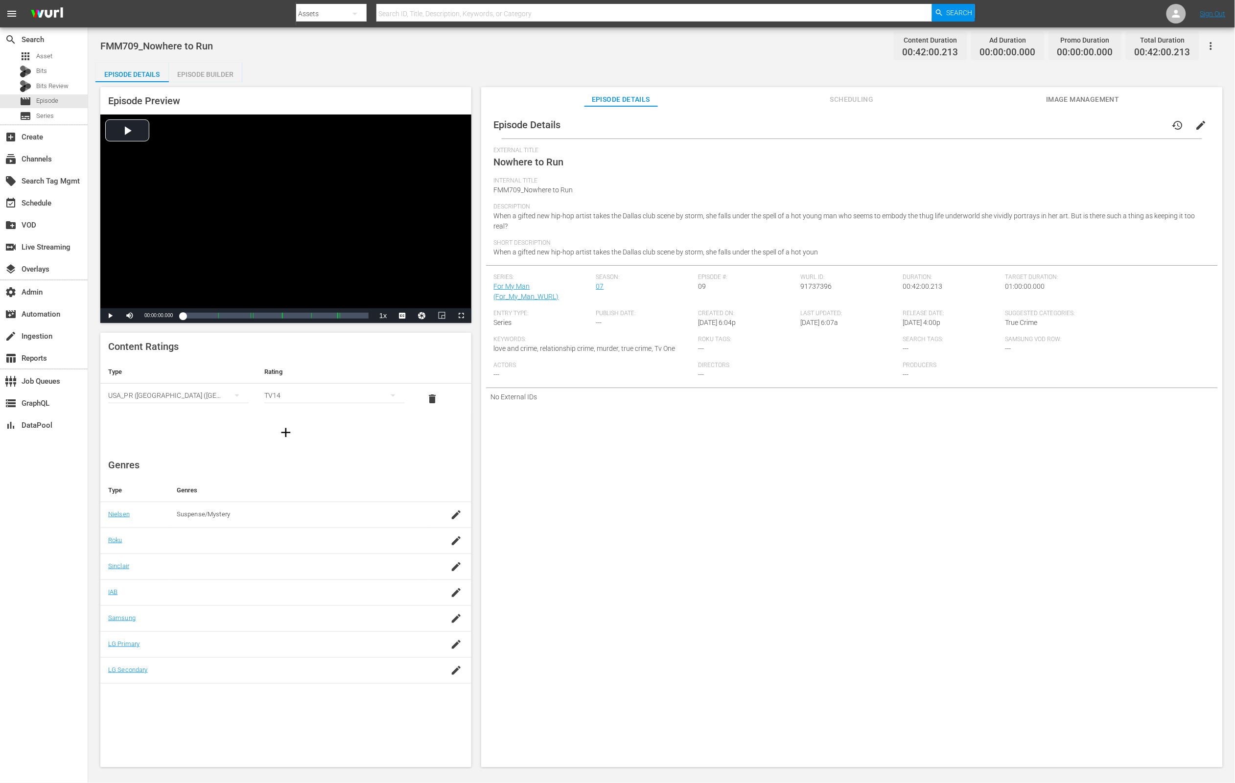
click at [855, 98] on span "Scheduling" at bounding box center [851, 99] width 73 height 12
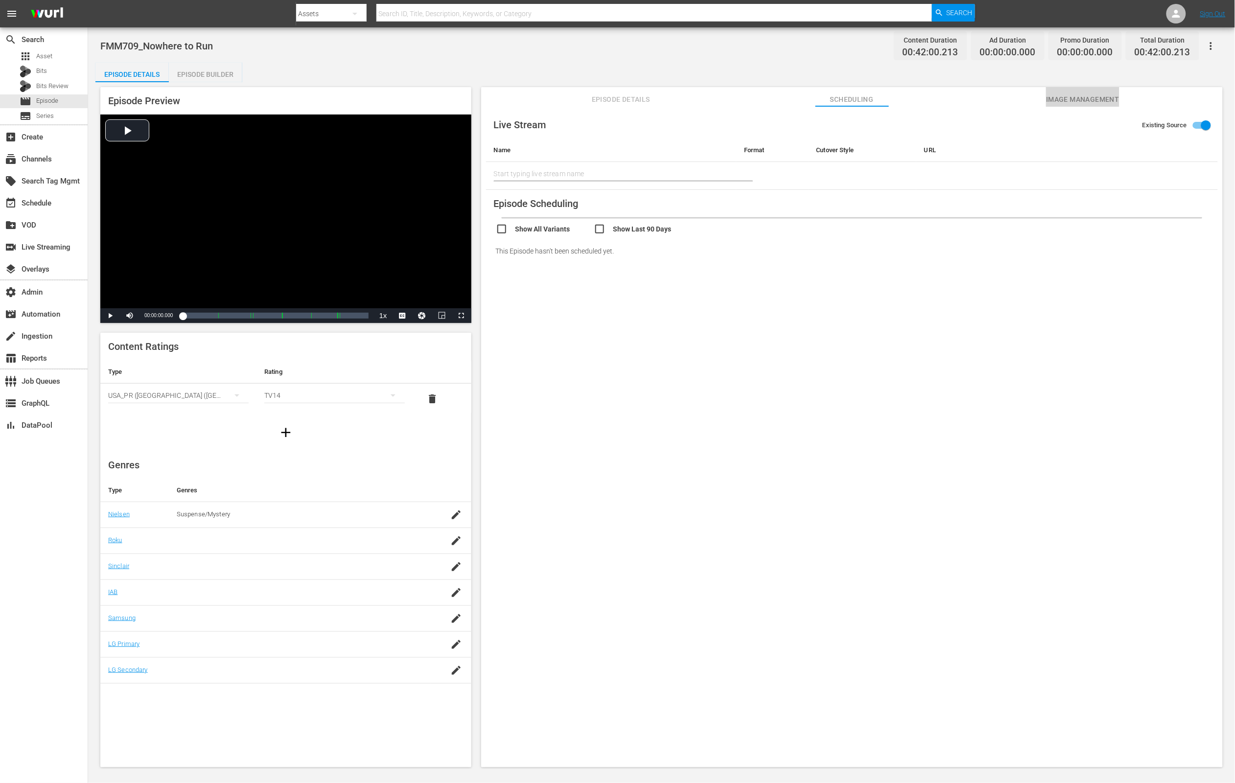
click at [1077, 93] on span "Image Management" at bounding box center [1082, 99] width 73 height 12
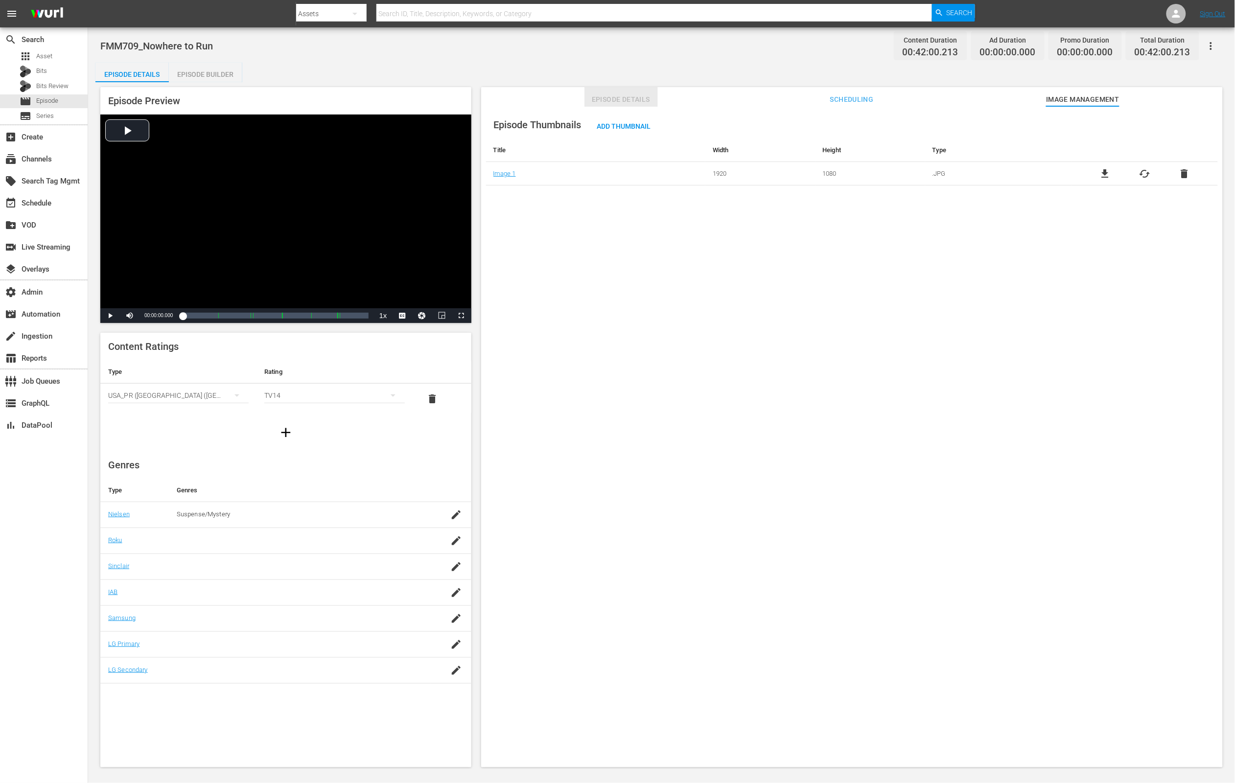
click at [607, 95] on span "Episode Details" at bounding box center [620, 99] width 73 height 12
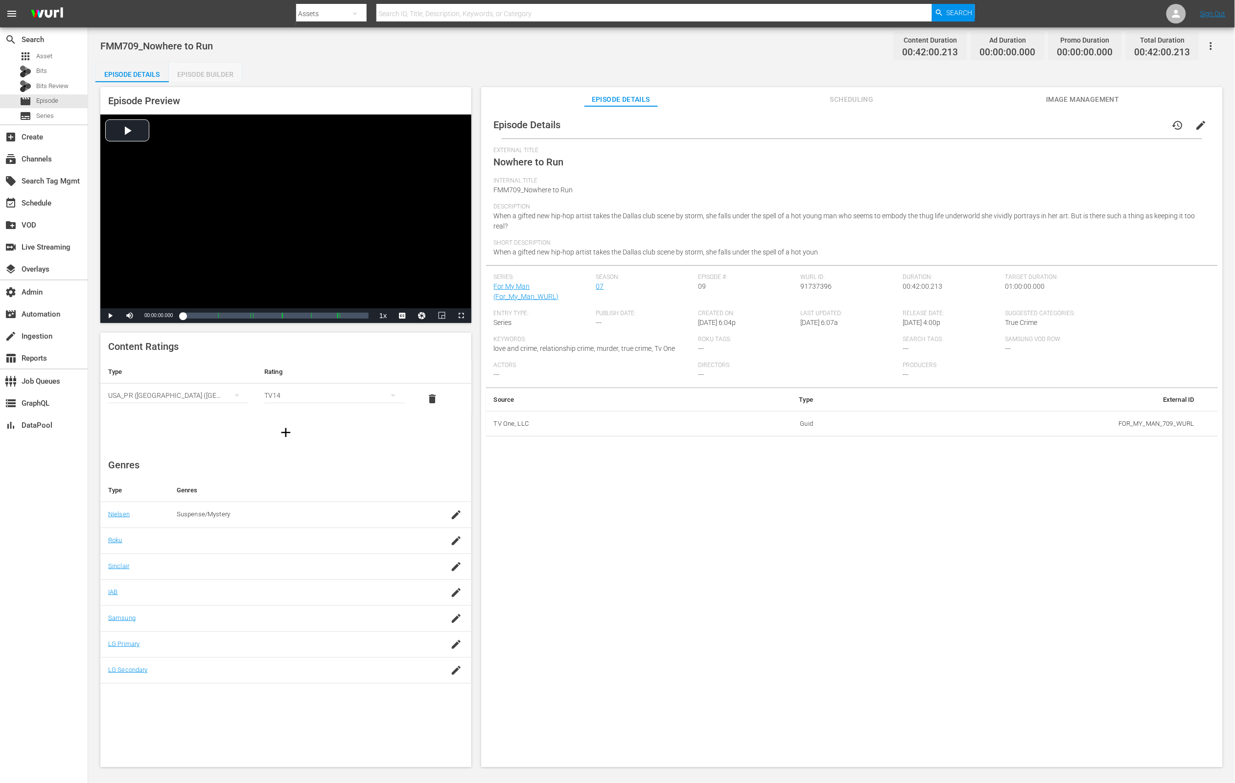
click at [194, 69] on div "Episode Builder" at bounding box center [205, 74] width 73 height 23
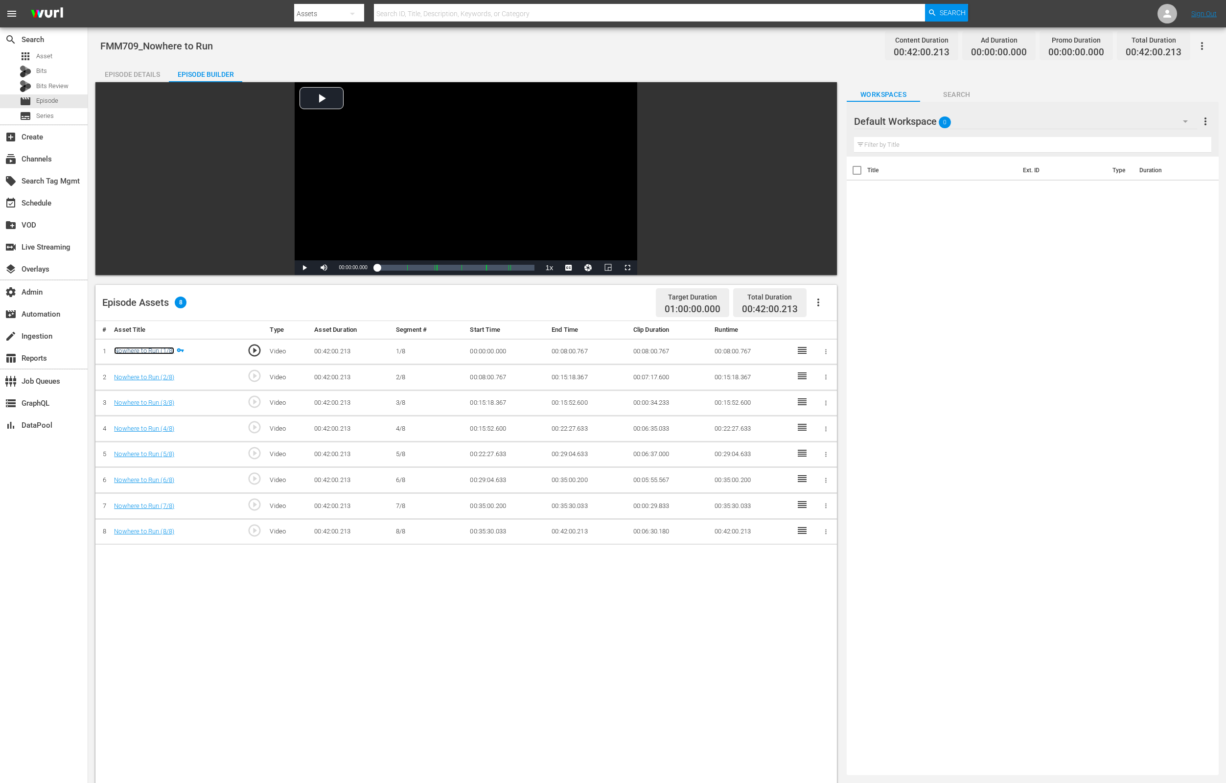
click at [150, 349] on link "Nowhere to Run (1/8)" at bounding box center [144, 350] width 60 height 7
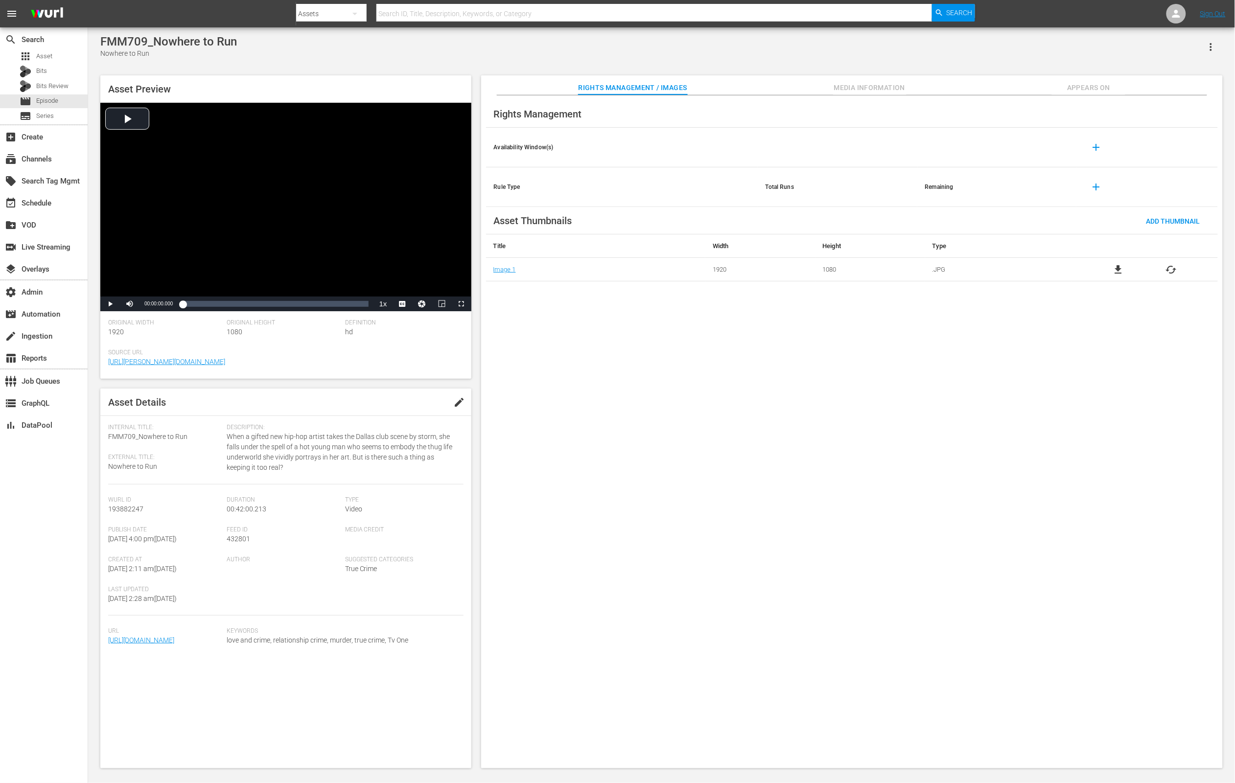
click at [855, 95] on div "Rights Management / Images Media Information Appears On Rights Management Avail…" at bounding box center [851, 421] width 741 height 693
click at [858, 90] on span "Media Information" at bounding box center [869, 88] width 73 height 12
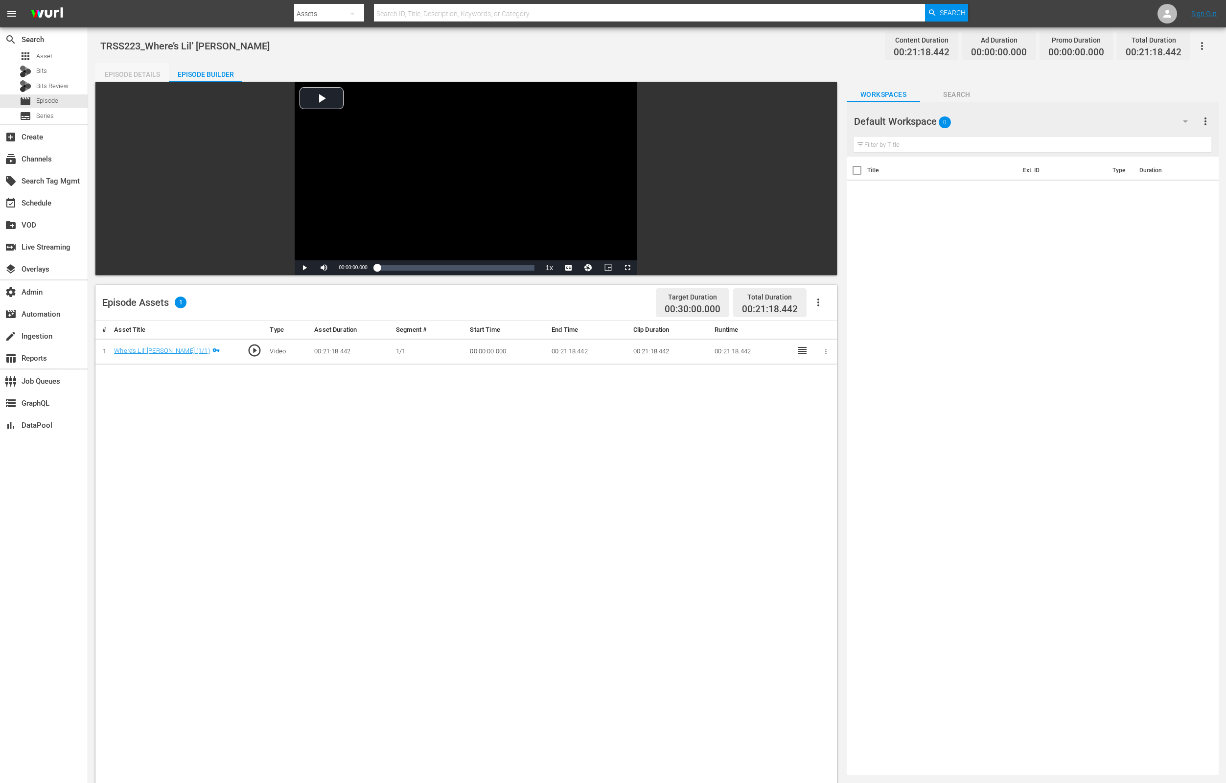
click at [138, 70] on div "Episode Details" at bounding box center [131, 74] width 73 height 23
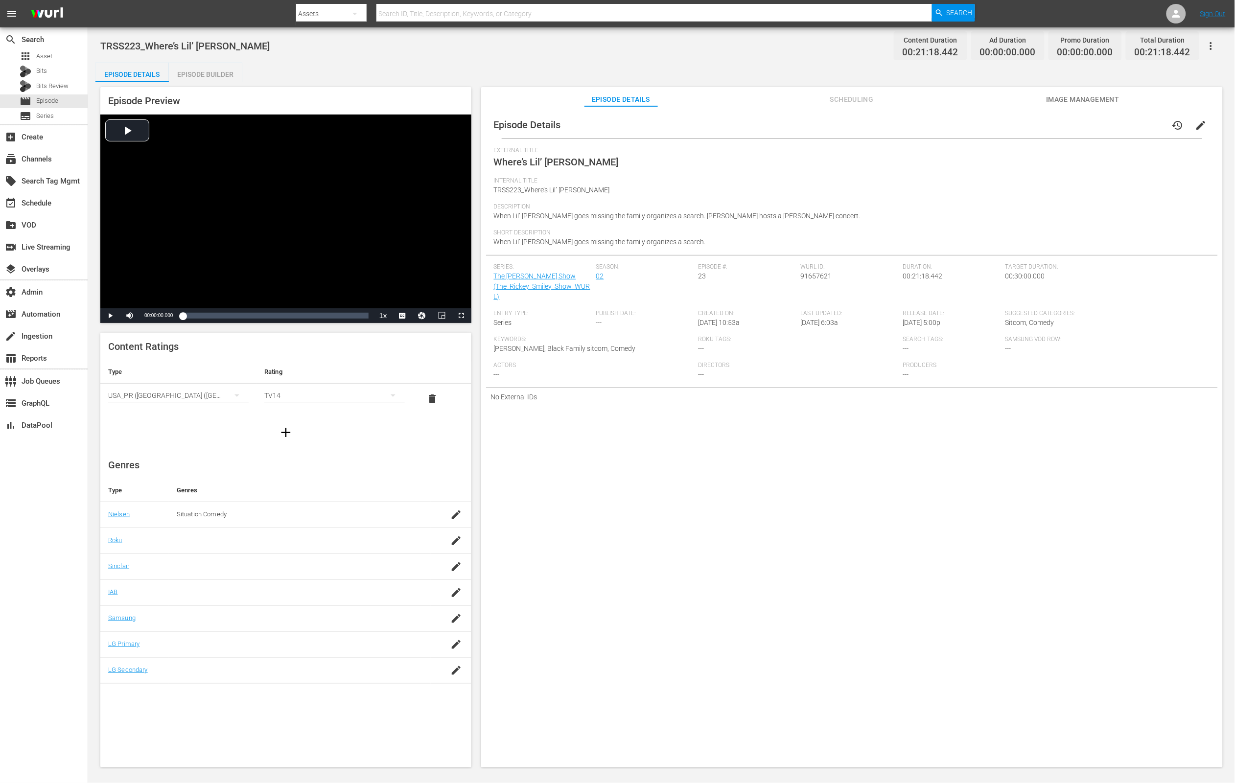
click at [222, 77] on div "Episode Builder" at bounding box center [205, 74] width 73 height 23
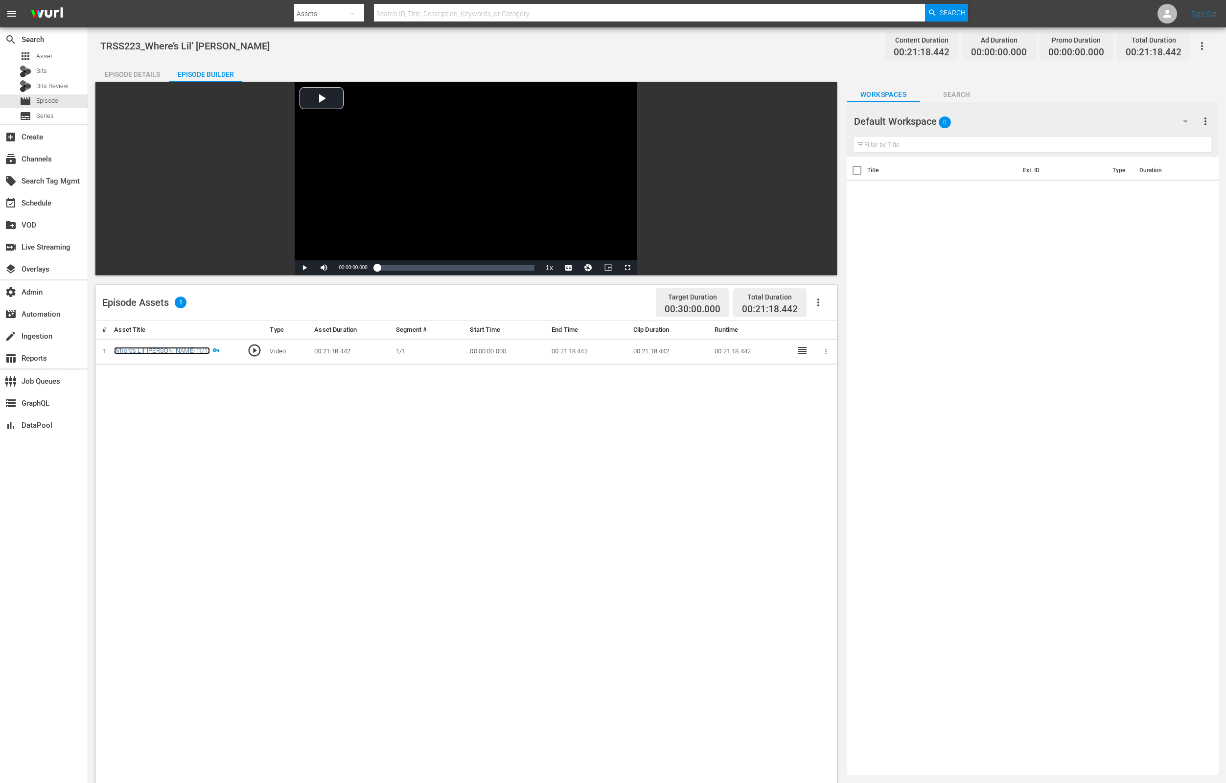
click at [129, 353] on link "Where’s Lil’ [PERSON_NAME] (1/1)" at bounding box center [161, 350] width 95 height 7
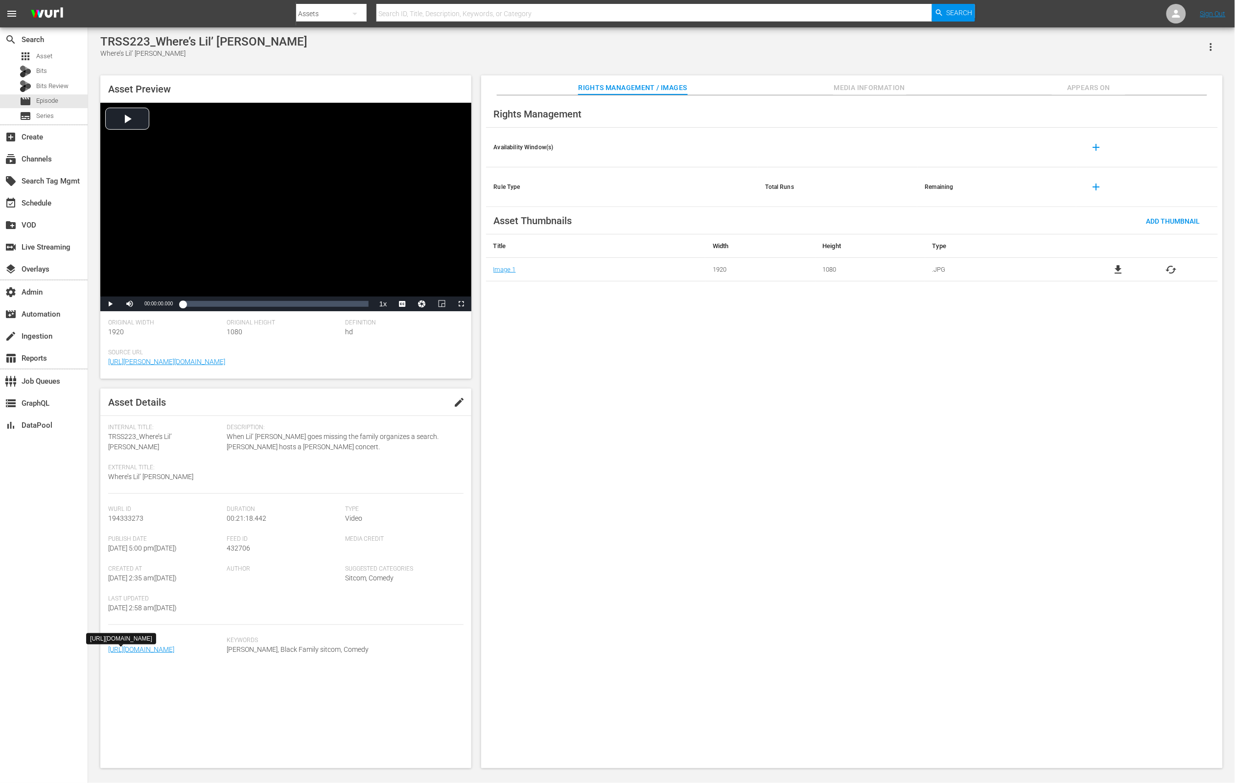
drag, startPoint x: 221, startPoint y: 691, endPoint x: 110, endPoint y: 695, distance: 111.6
click at [110, 667] on div "Url [URL][DOMAIN_NAME]" at bounding box center [167, 652] width 118 height 30
copy link "The_RS_Show_223_WURL.mp4"
drag, startPoint x: 240, startPoint y: 704, endPoint x: 234, endPoint y: 707, distance: 7.0
click at [241, 667] on div "Keywords [PERSON_NAME], Black Family sitcom, Comedy" at bounding box center [345, 652] width 237 height 30
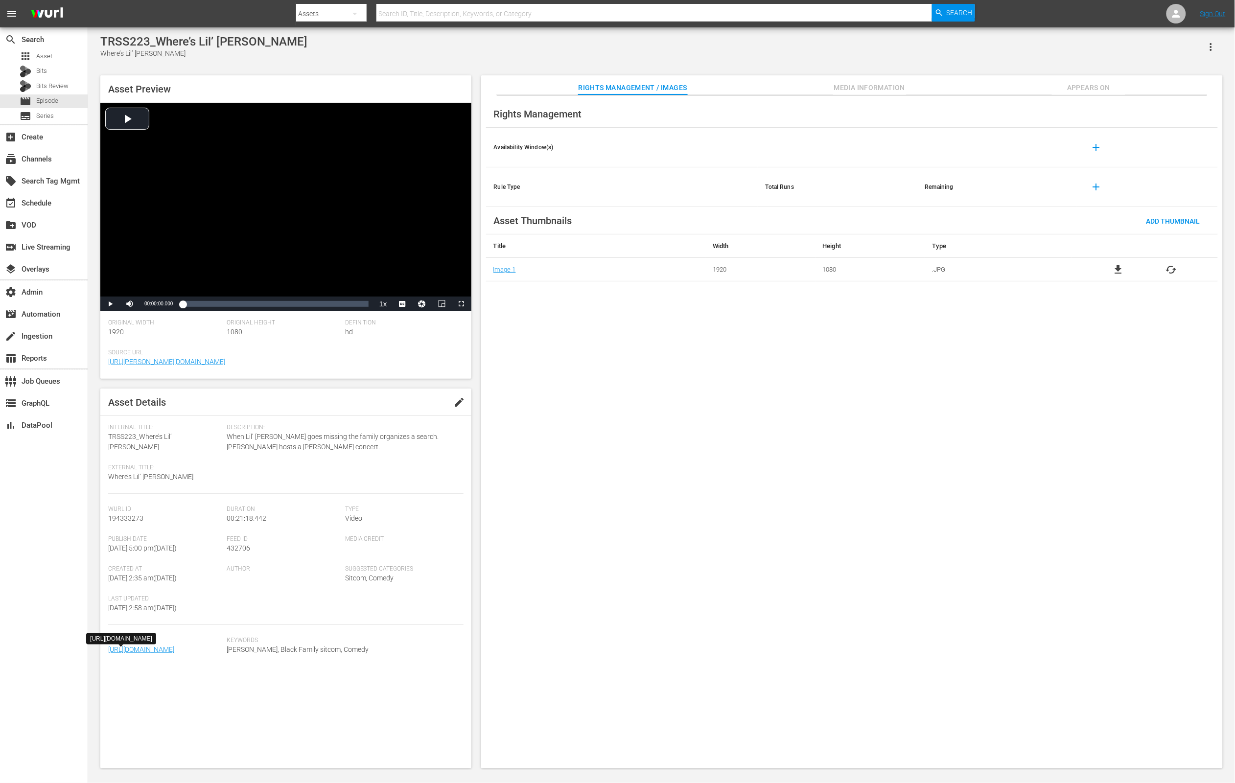
drag, startPoint x: 221, startPoint y: 693, endPoint x: 113, endPoint y: 695, distance: 108.2
click at [113, 667] on div "Url [URL][DOMAIN_NAME]" at bounding box center [167, 652] width 118 height 30
click at [238, 667] on div "Keywords [PERSON_NAME], Black Family sitcom, Comedy" at bounding box center [345, 652] width 237 height 30
drag, startPoint x: 213, startPoint y: 694, endPoint x: 228, endPoint y: 700, distance: 15.8
click at [127, 667] on div "Url [URL][DOMAIN_NAME] Keywords [PERSON_NAME], Black Family sitcom, Comedy" at bounding box center [285, 652] width 355 height 30
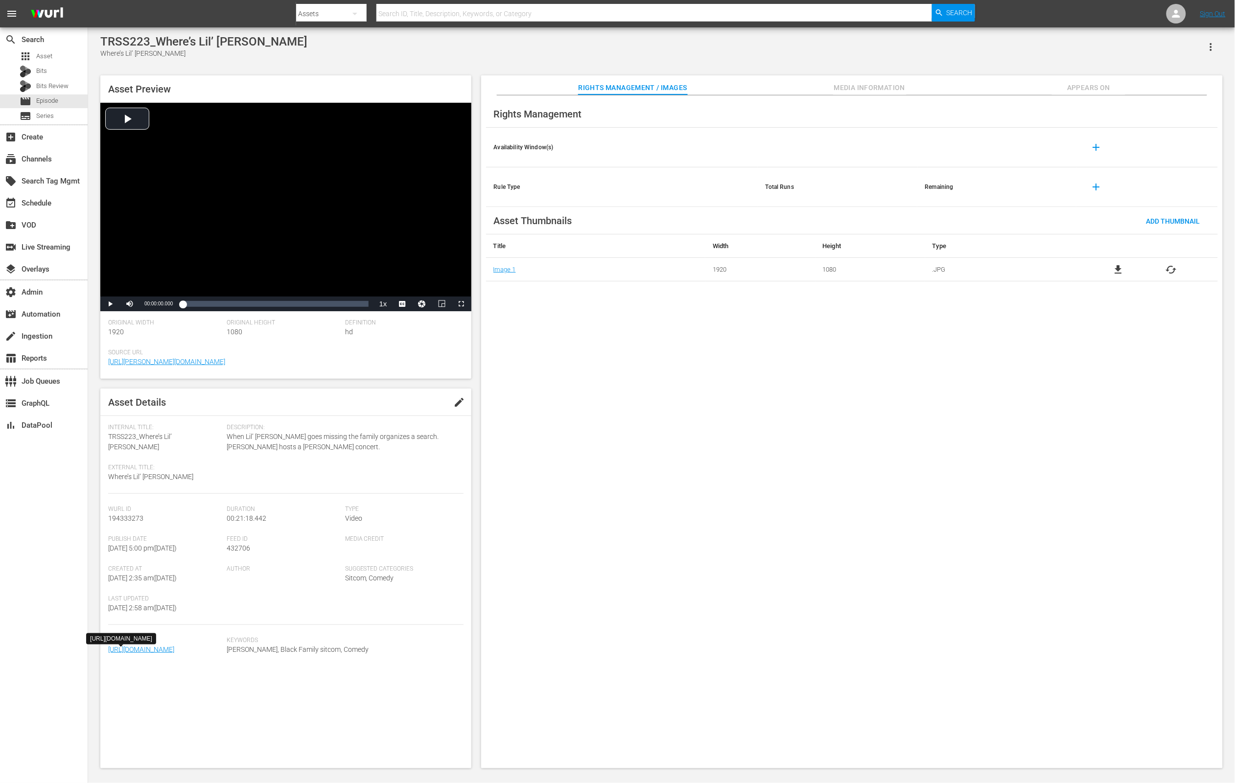
drag, startPoint x: 242, startPoint y: 700, endPoint x: 216, endPoint y: 687, distance: 28.9
click at [241, 667] on div "Keywords [PERSON_NAME], Black Family sitcom, Comedy" at bounding box center [345, 652] width 237 height 30
drag, startPoint x: 214, startPoint y: 690, endPoint x: 112, endPoint y: 694, distance: 102.9
click at [112, 655] on span "[URL][DOMAIN_NAME]" at bounding box center [165, 649] width 114 height 10
copy link "The_RS_Show_223_WURL.mp4"
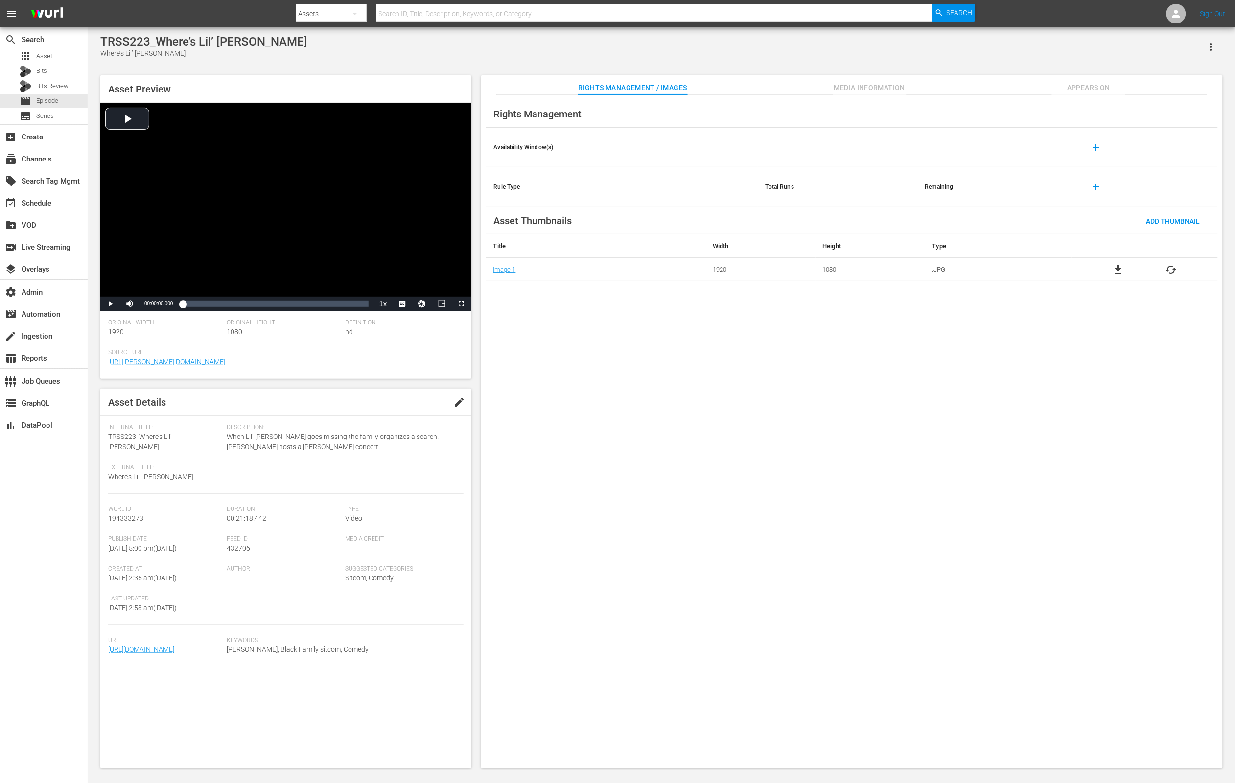
click at [875, 91] on span "Media Information" at bounding box center [869, 88] width 73 height 12
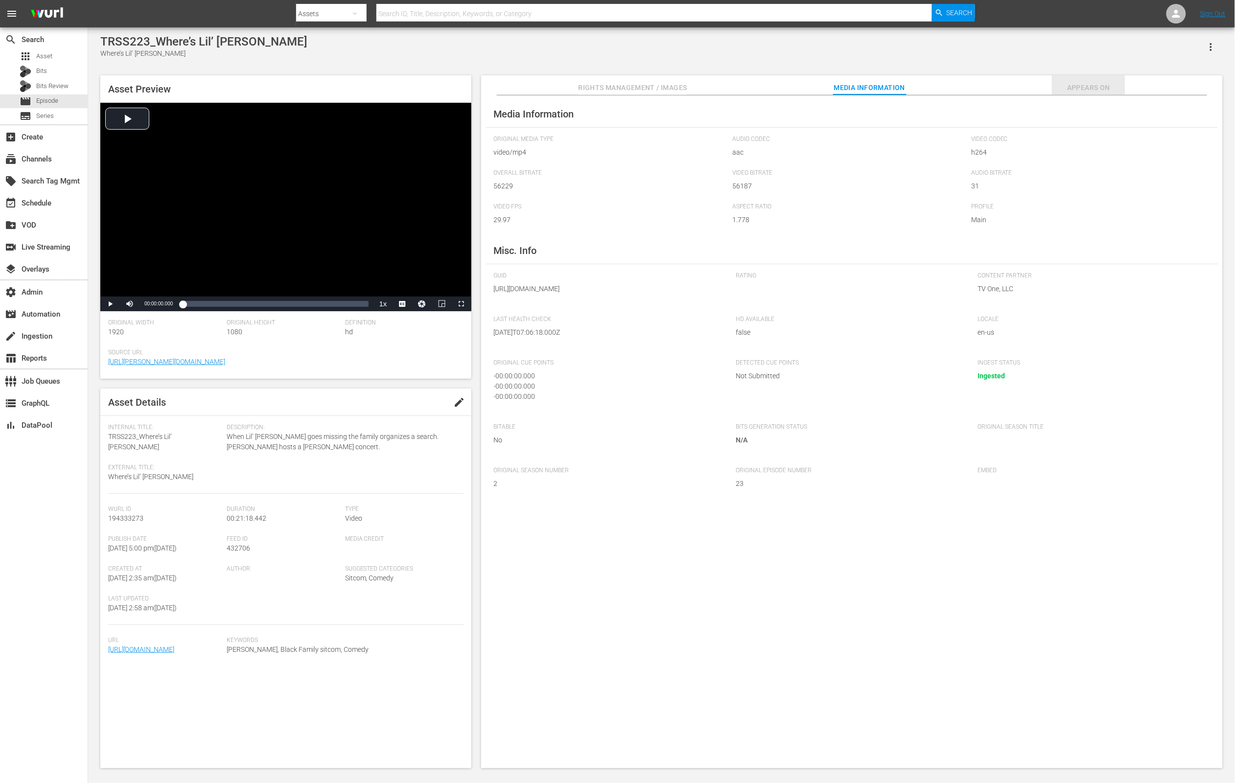
click at [1074, 89] on span "Appears On" at bounding box center [1088, 88] width 73 height 12
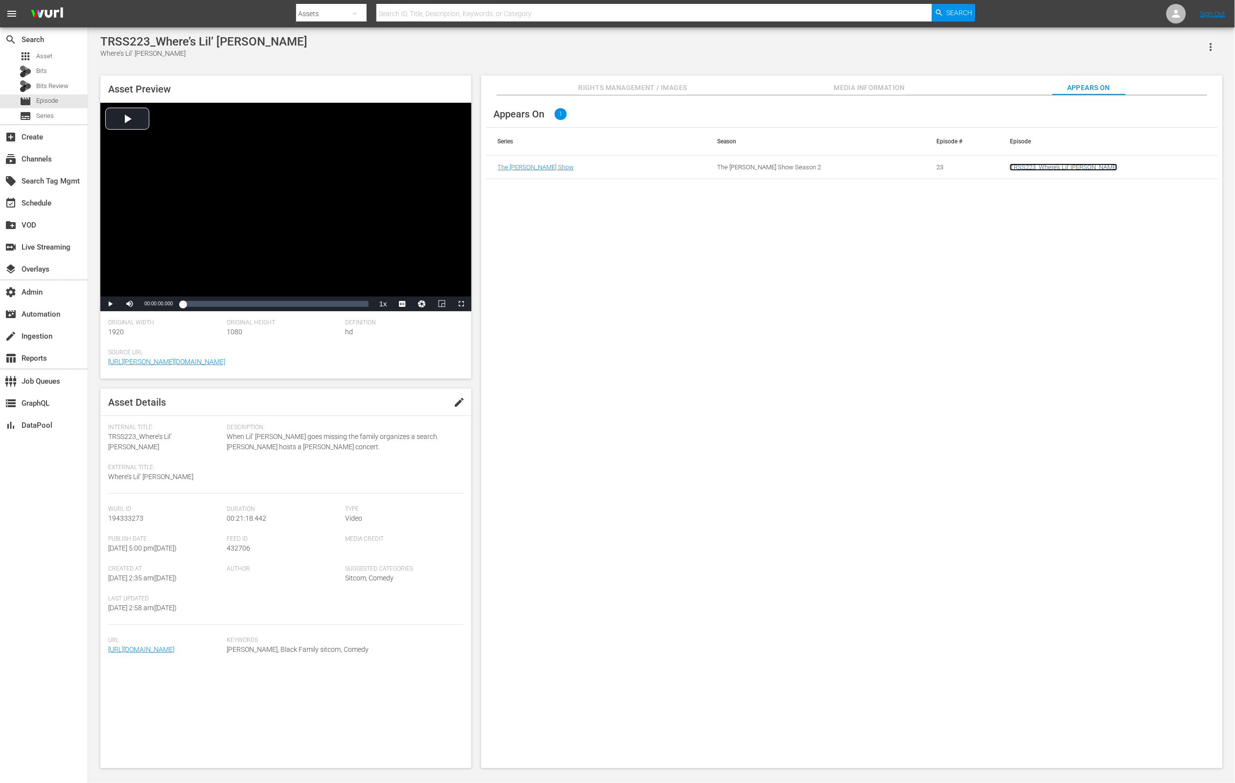
click at [1025, 167] on link "TRSS223_Where’s Lil’ [PERSON_NAME]" at bounding box center [1064, 166] width 108 height 7
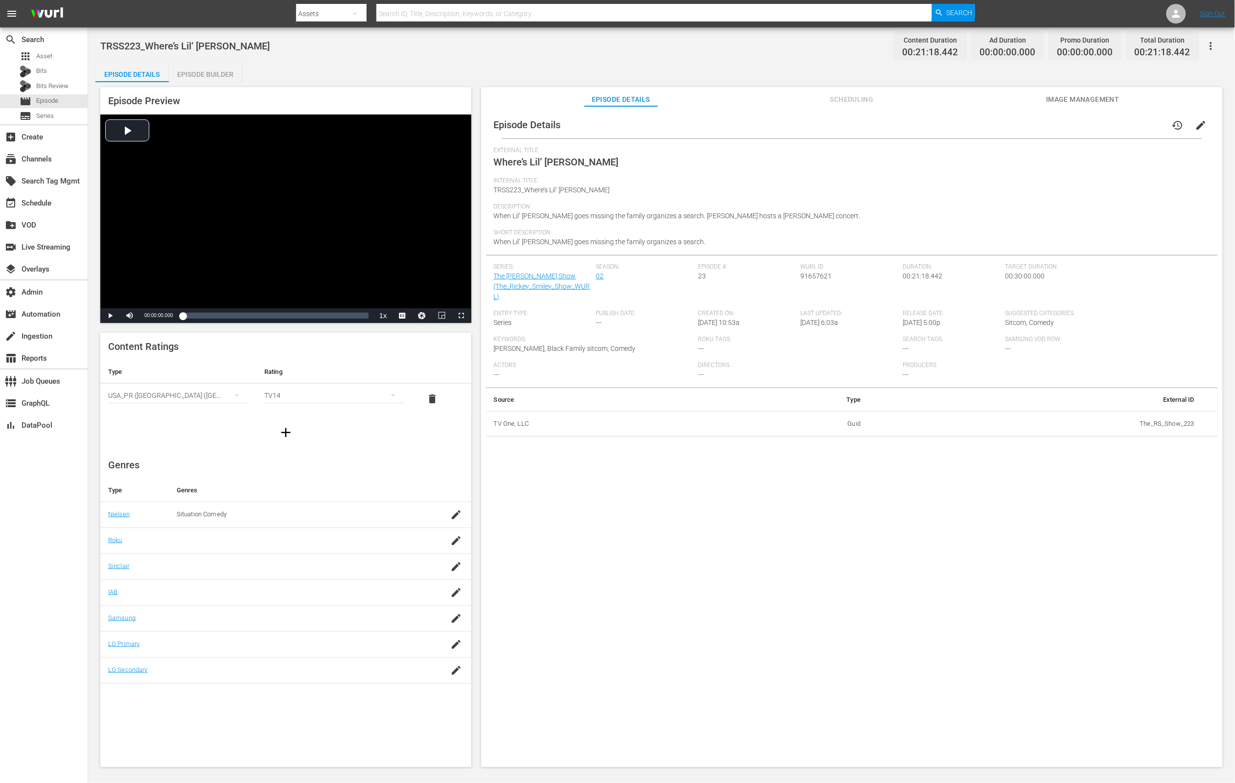
click at [820, 274] on span "91657621" at bounding box center [816, 276] width 31 height 8
copy span "91657621"
click at [60, 54] on div "apps Asset" at bounding box center [44, 56] width 88 height 14
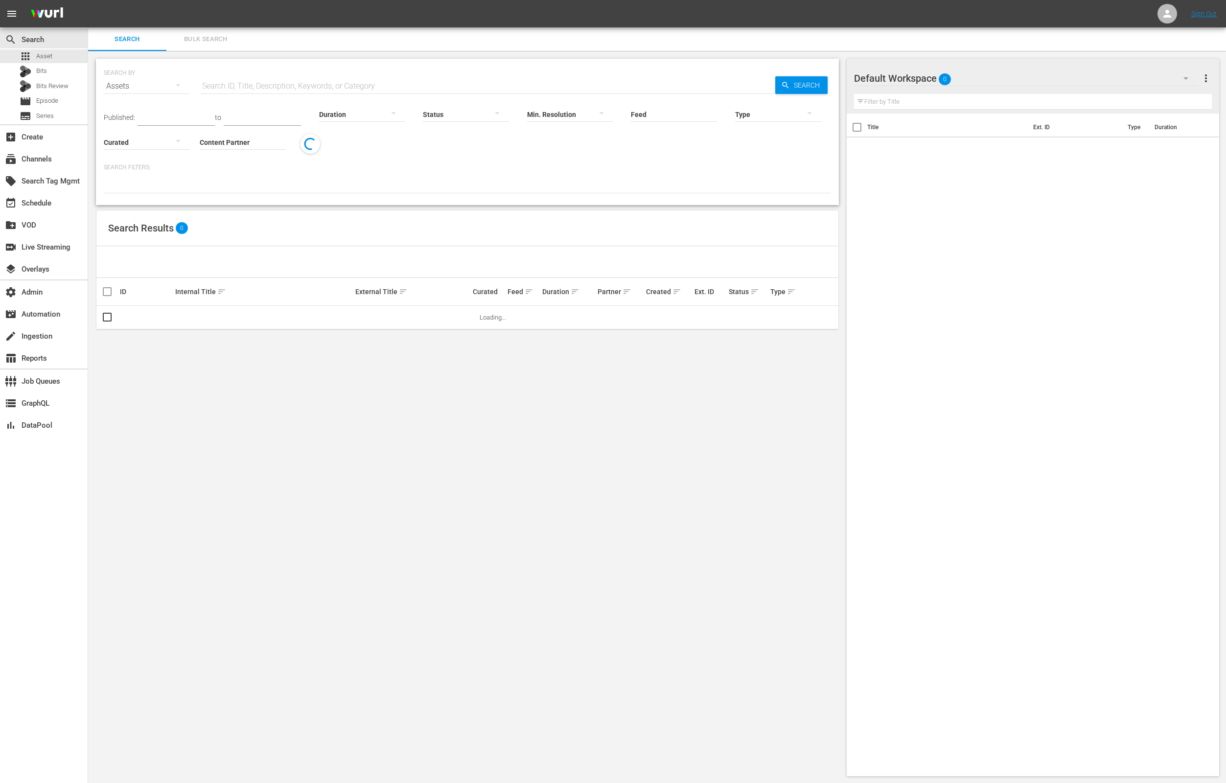
click at [240, 83] on input "text" at bounding box center [487, 85] width 575 height 23
click at [46, 159] on div "subscriptions Channels" at bounding box center [27, 157] width 55 height 9
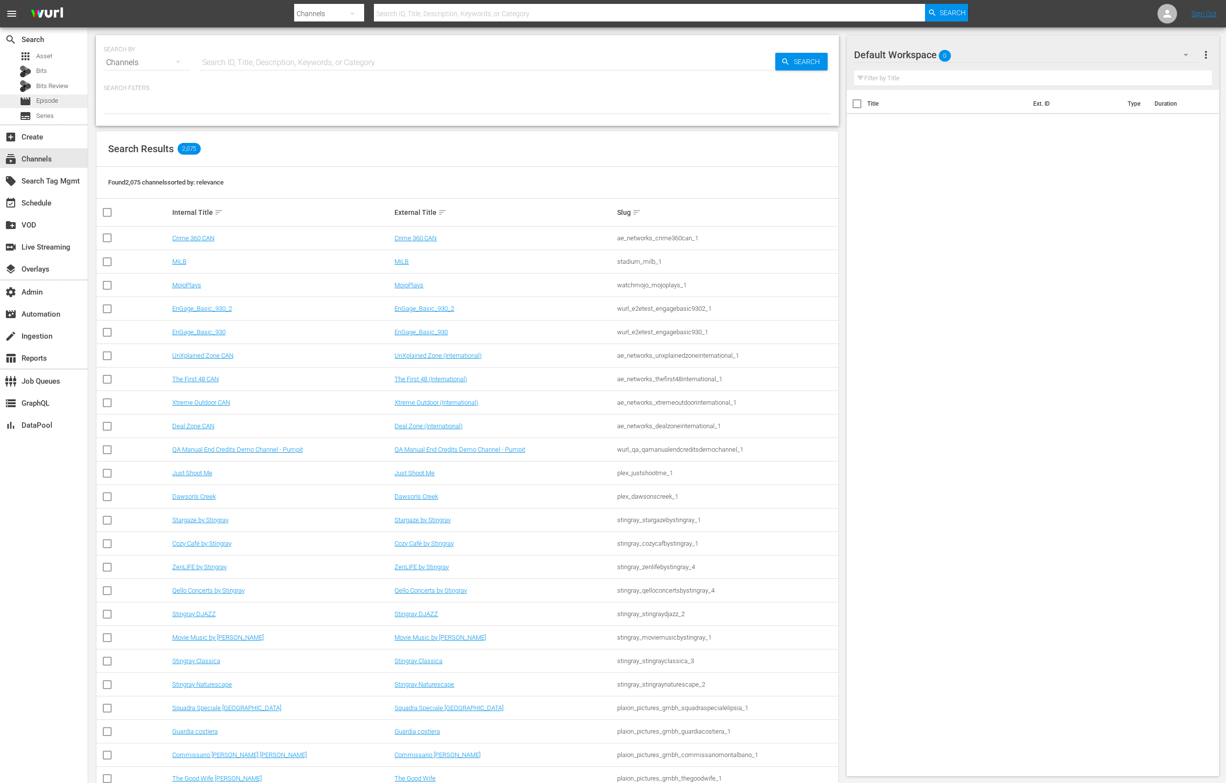
click at [52, 100] on span "Episode" at bounding box center [47, 101] width 22 height 10
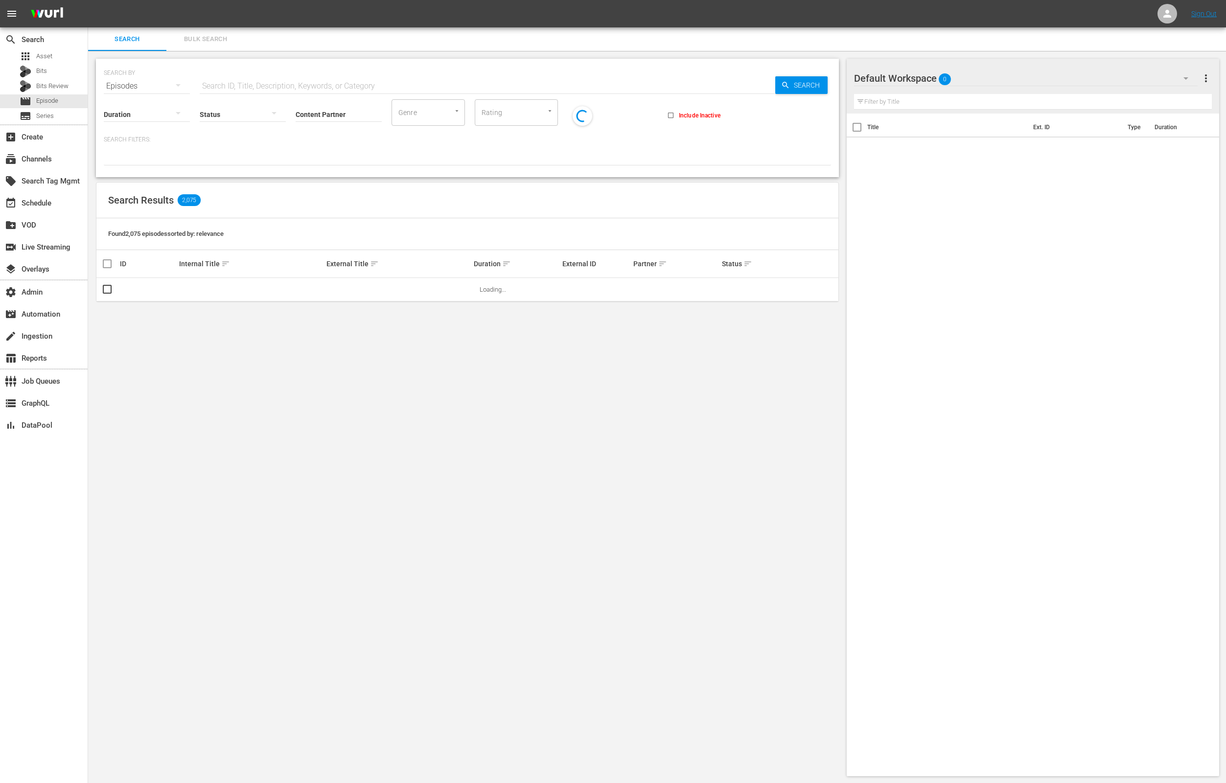
click at [280, 78] on input "text" at bounding box center [487, 85] width 575 height 23
paste input "91657621"
type input "91657621"
click at [790, 85] on span "Search" at bounding box center [809, 85] width 38 height 18
click at [111, 293] on input "checkbox" at bounding box center [107, 292] width 12 height 12
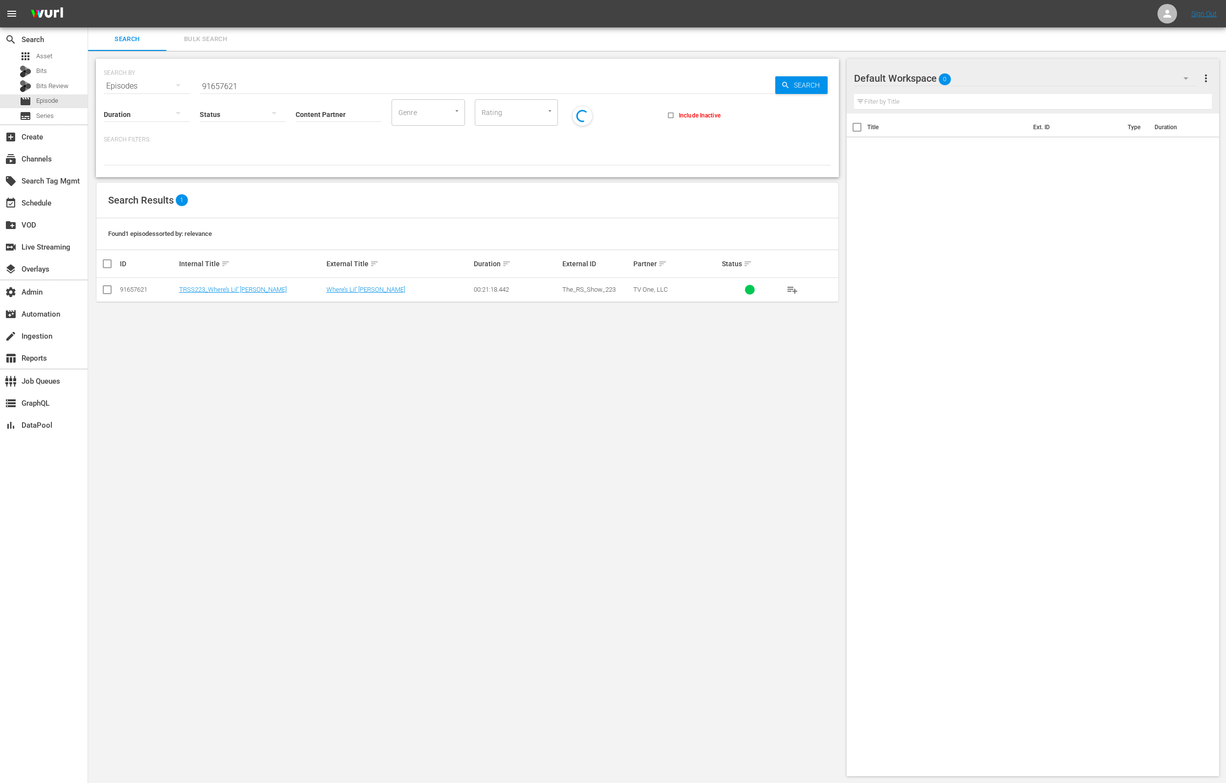
checkbox input "true"
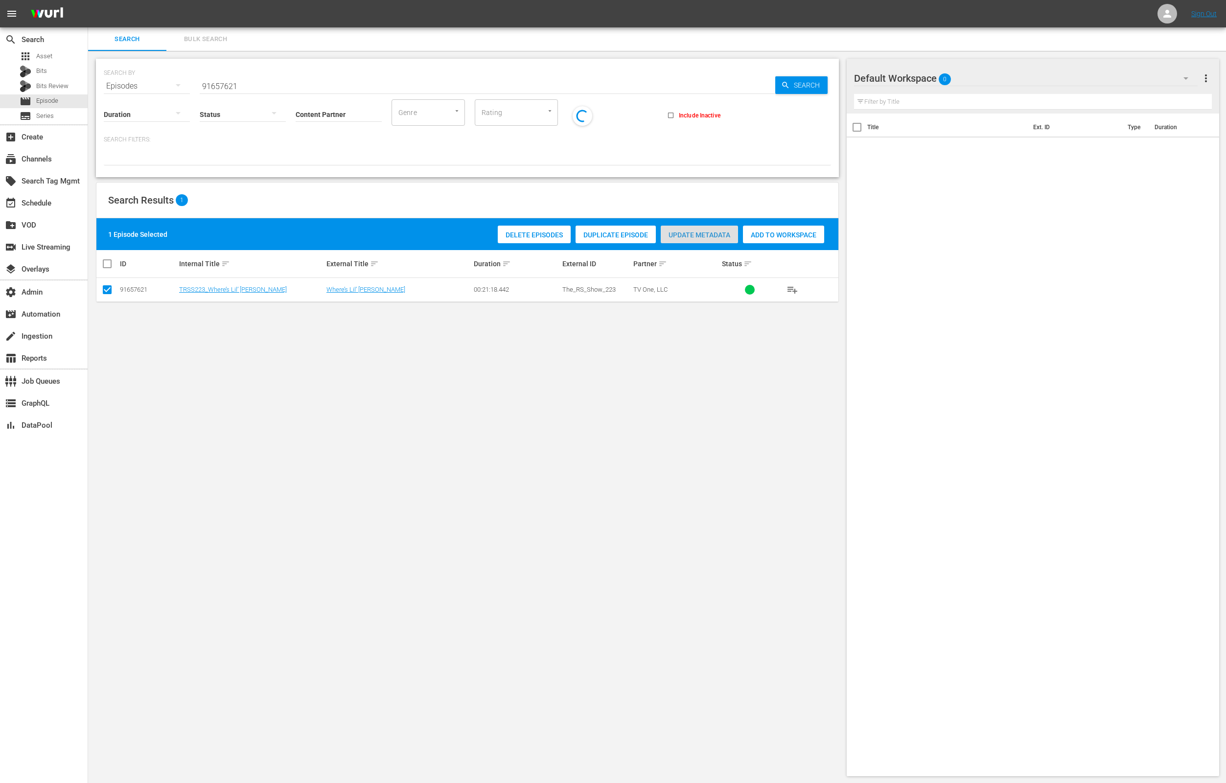
click at [702, 238] on div "Update Metadata" at bounding box center [699, 235] width 77 height 19
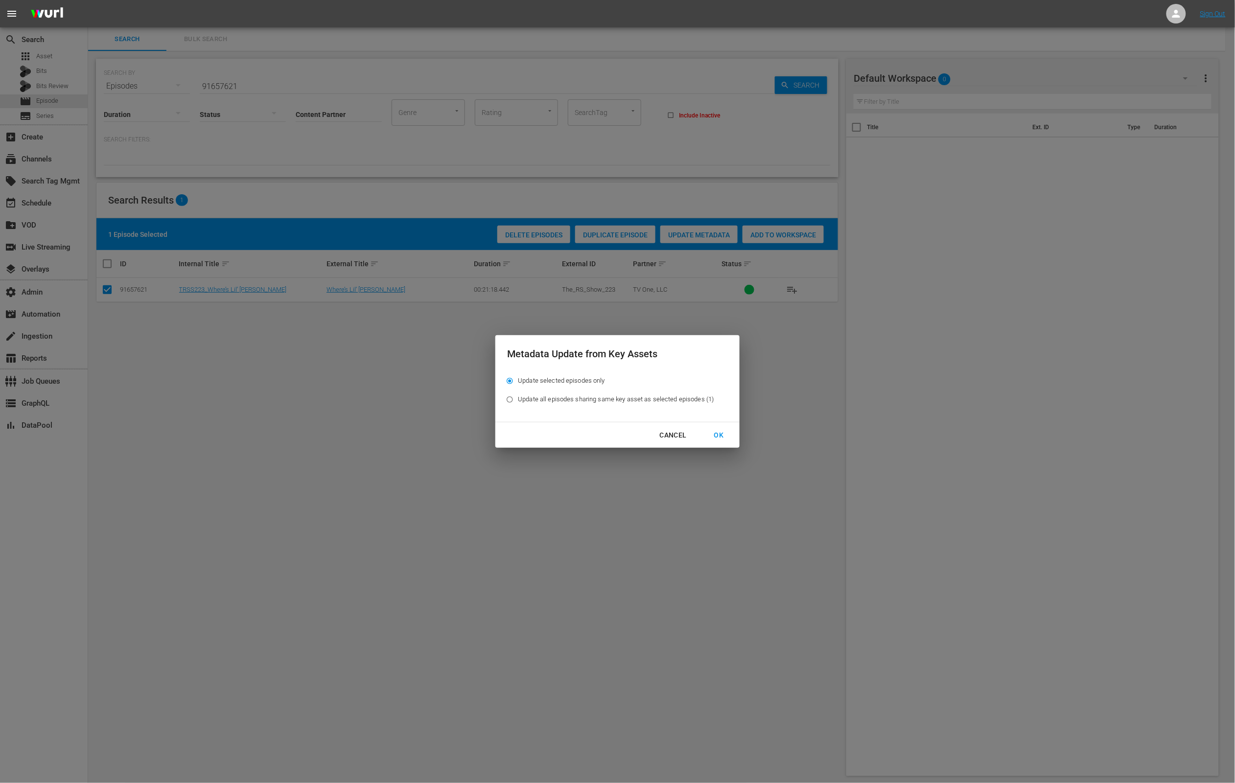
click at [722, 437] on div "OK" at bounding box center [718, 435] width 25 height 12
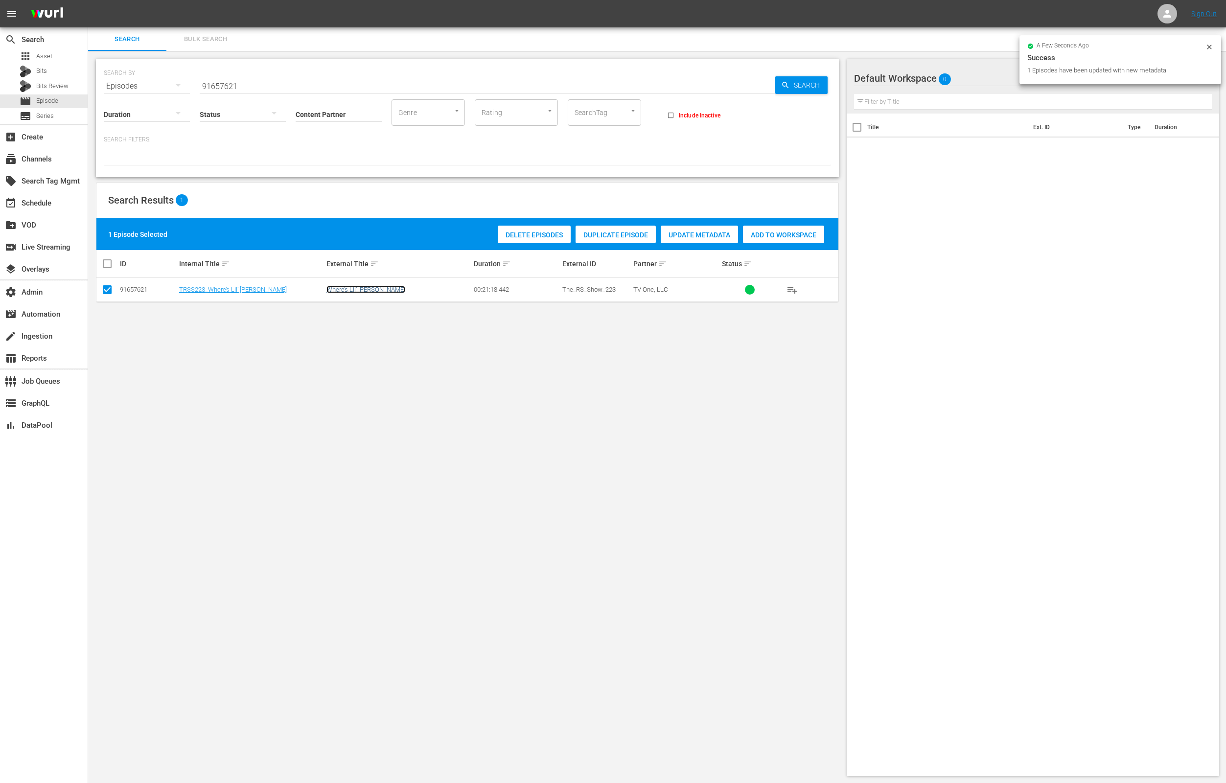
click at [342, 288] on link "Where’s Lil’ [PERSON_NAME]" at bounding box center [365, 289] width 79 height 7
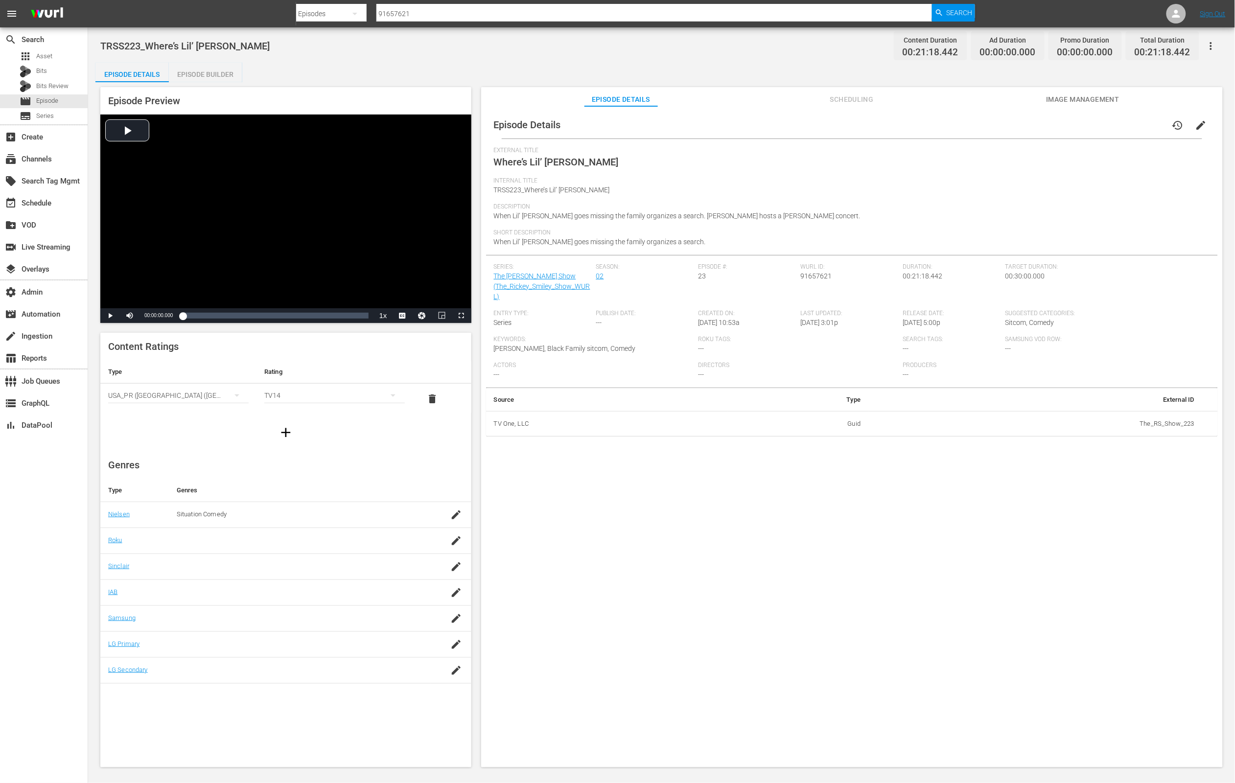
click at [850, 92] on button "Scheduling" at bounding box center [851, 97] width 73 height 20
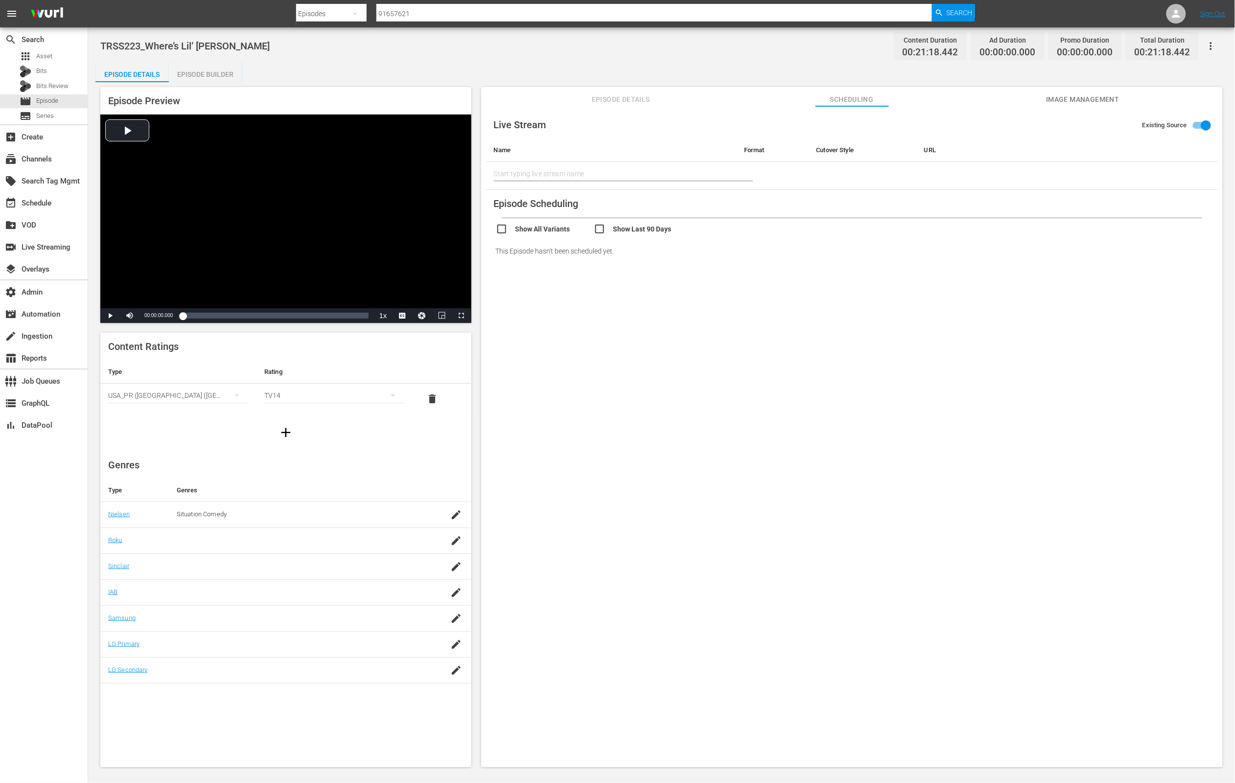
click at [1056, 99] on span "Image Management" at bounding box center [1082, 99] width 73 height 12
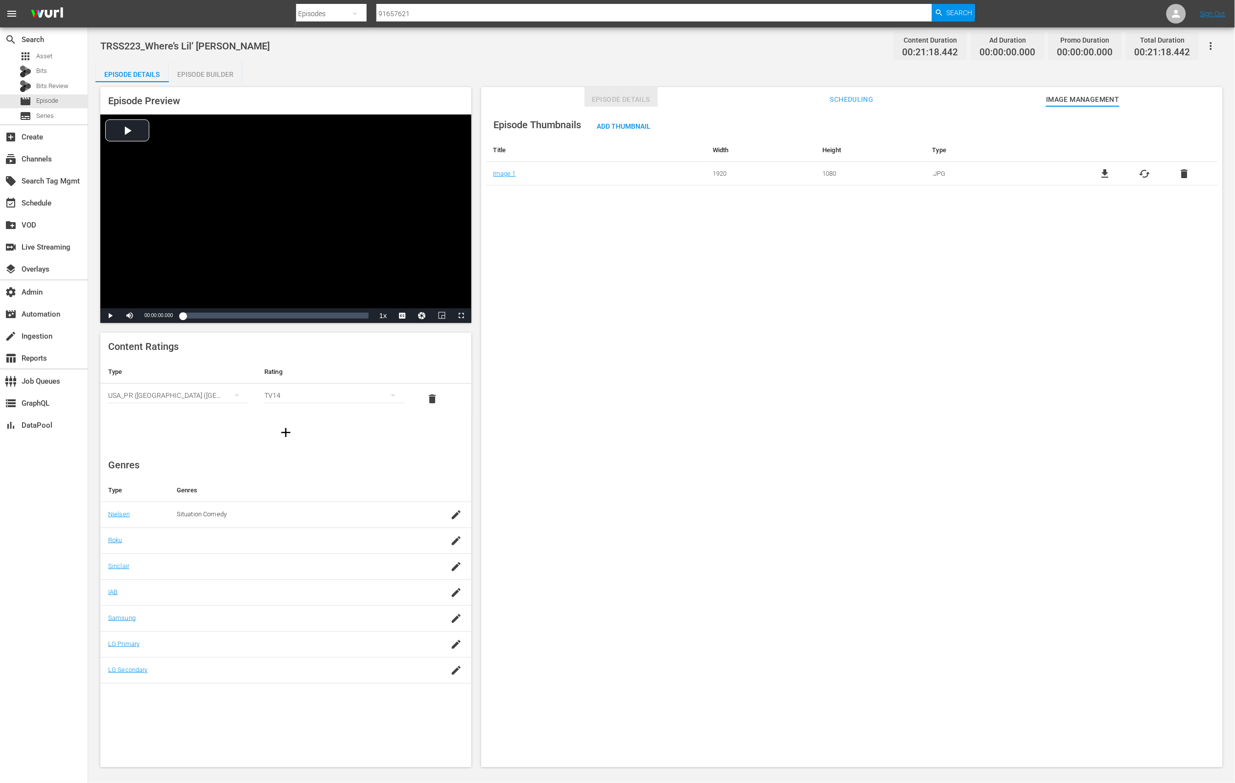
click at [617, 103] on span "Episode Details" at bounding box center [620, 99] width 73 height 12
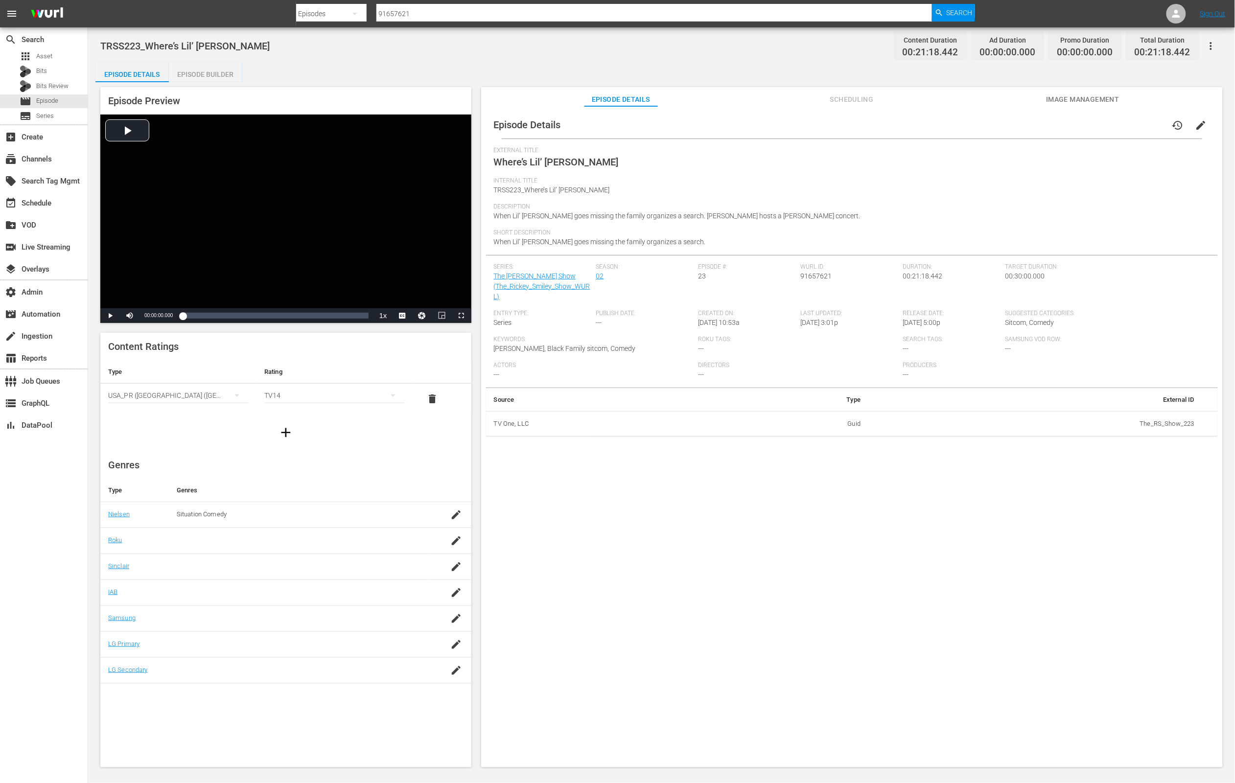
click at [222, 72] on div "Episode Builder" at bounding box center [205, 74] width 73 height 23
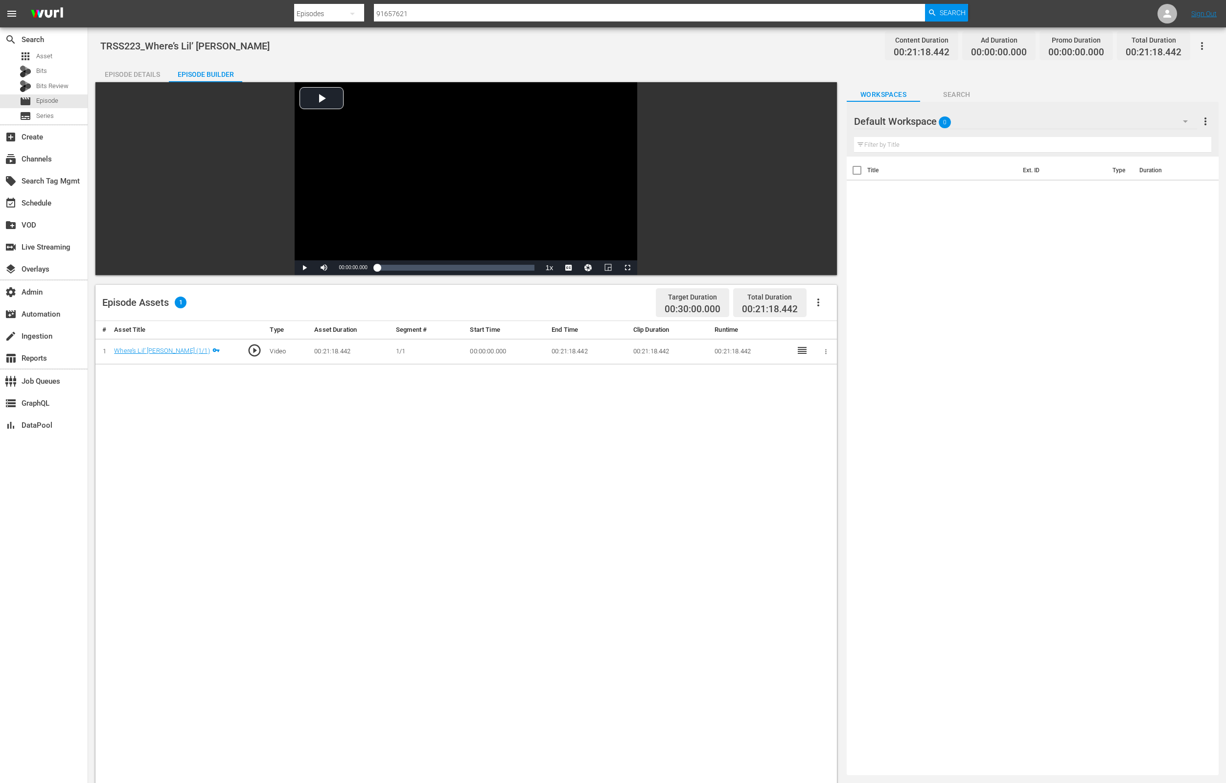
click at [167, 357] on td "Where’s Lil’ [PERSON_NAME] (1/1)" at bounding box center [173, 352] width 126 height 26
click at [166, 355] on div "Where’s Lil’ [PERSON_NAME] (1/1)" at bounding box center [161, 350] width 95 height 9
click at [165, 352] on link "Where’s Lil’ [PERSON_NAME] (1/1)" at bounding box center [161, 350] width 95 height 7
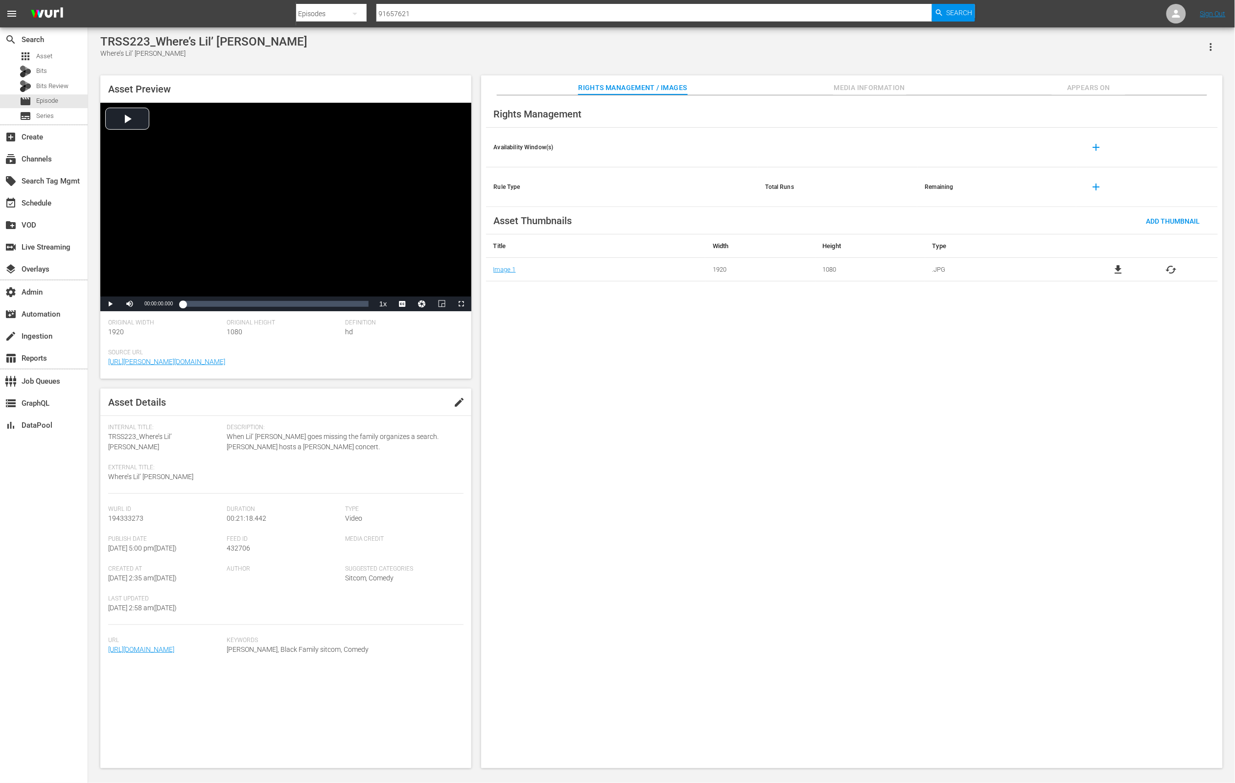
click at [855, 85] on span "Media Information" at bounding box center [869, 88] width 73 height 12
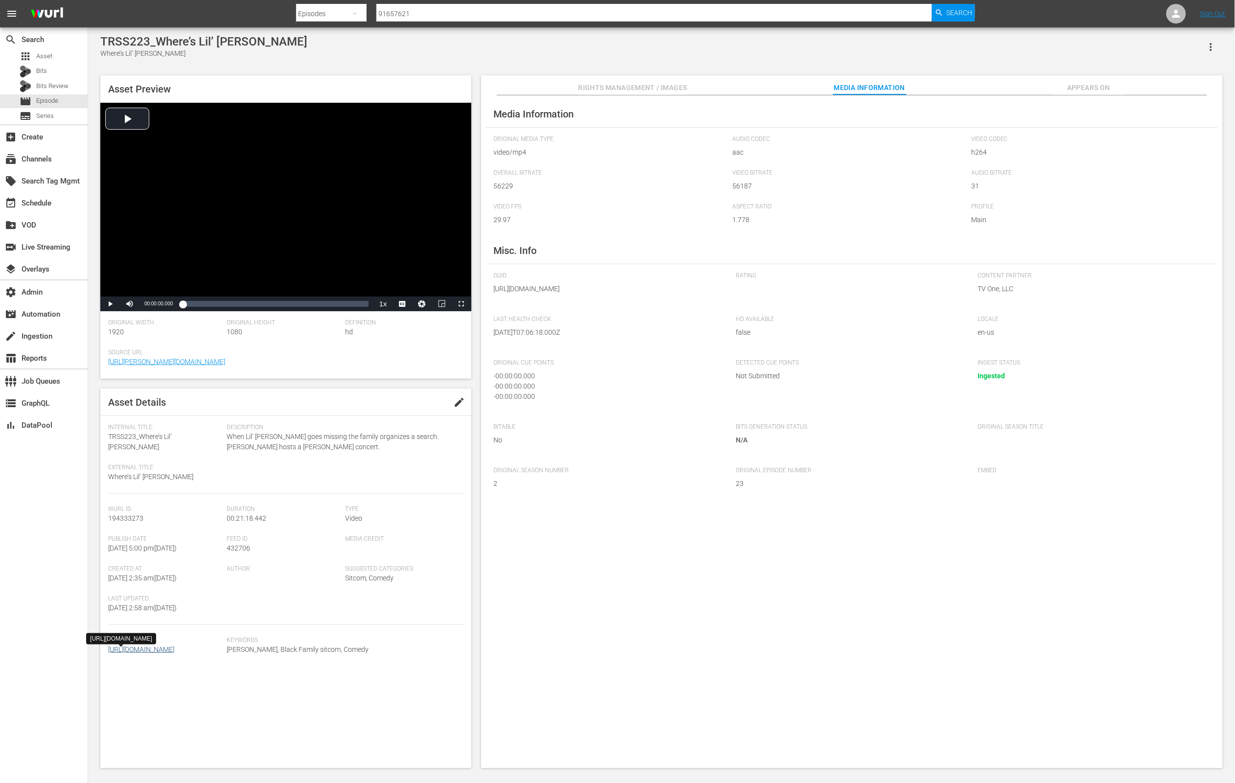
drag, startPoint x: 217, startPoint y: 691, endPoint x: 112, endPoint y: 690, distance: 104.7
click at [112, 655] on span "[URL][DOMAIN_NAME]" at bounding box center [165, 649] width 114 height 10
copy link "The_RS_Show_223_WURL.mp4"
